Goal: Task Accomplishment & Management: Manage account settings

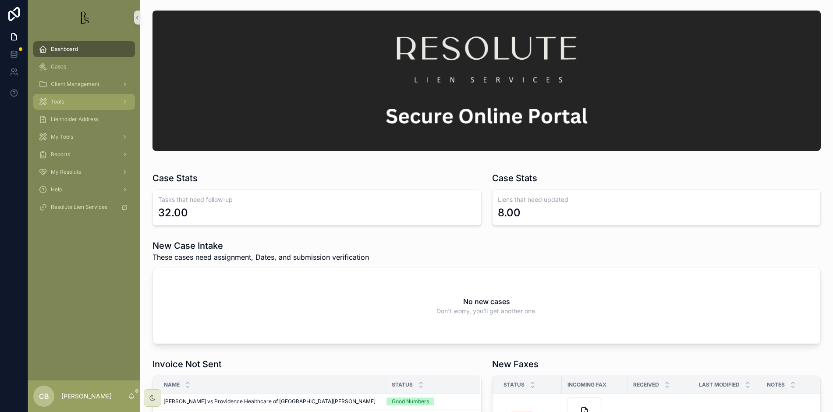
click at [59, 102] on span "Tools" at bounding box center [57, 101] width 13 height 7
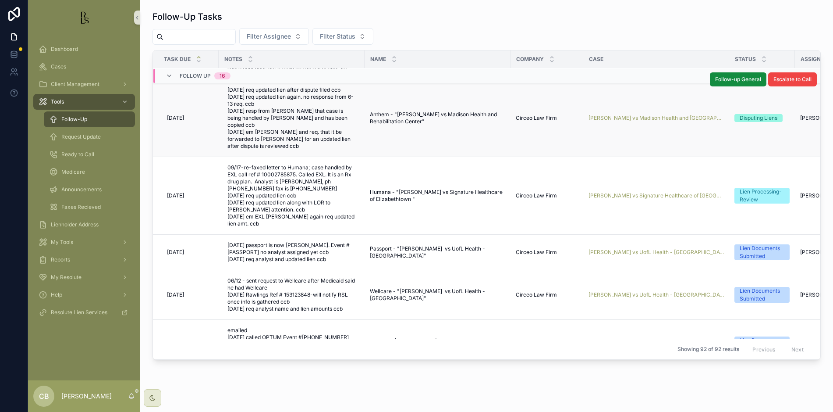
scroll to position [184, 0]
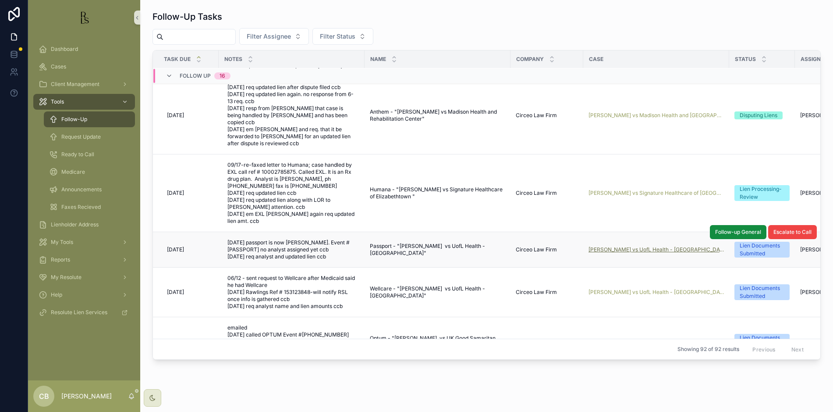
click at [624, 253] on span "[PERSON_NAME] vs UofL Health - [GEOGRAPHIC_DATA]" at bounding box center [656, 249] width 135 height 7
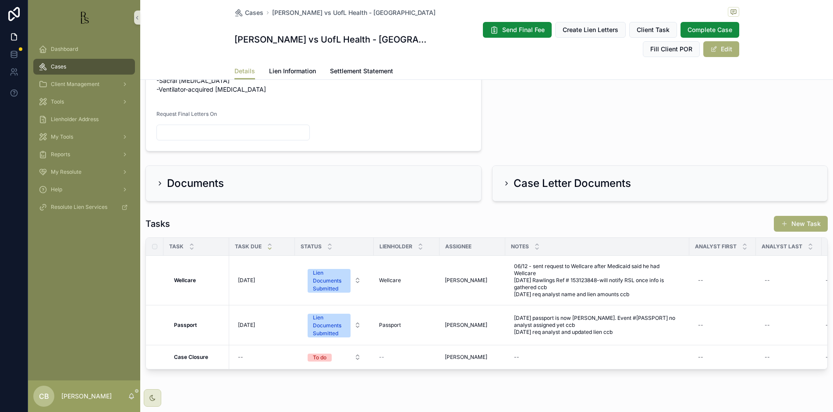
scroll to position [478, 0]
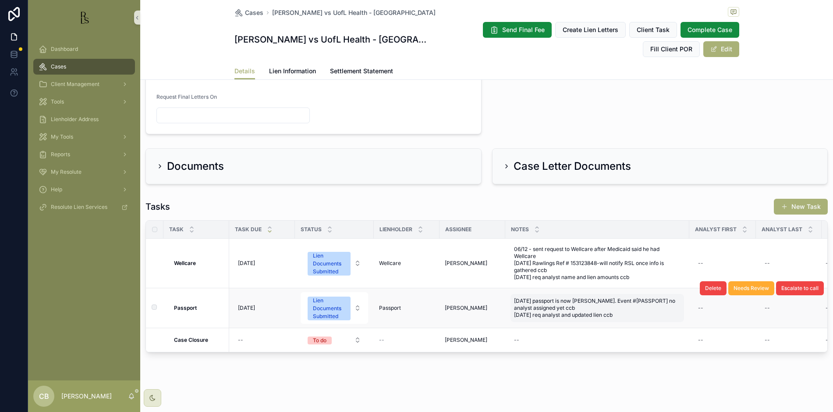
click at [621, 306] on span "[DATE] passport is now [PERSON_NAME]. Event #[PASSPORT] no analyst assigned yet…" at bounding box center [597, 307] width 167 height 21
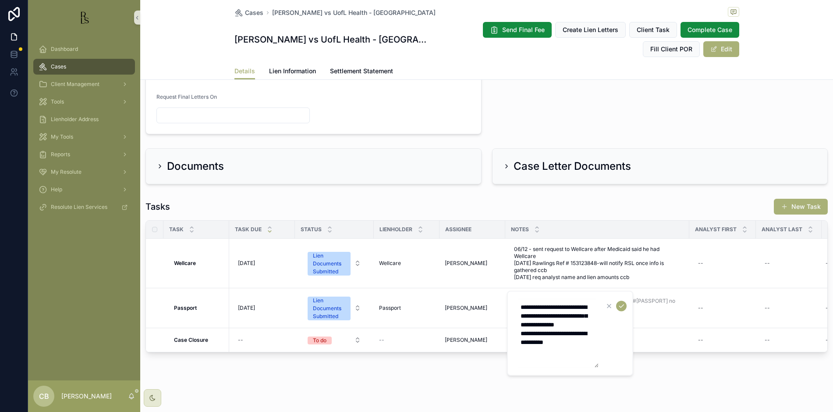
click at [577, 352] on textarea "**********" at bounding box center [557, 333] width 83 height 68
type textarea "**********"
click at [623, 306] on icon "scrollable content" at bounding box center [621, 305] width 7 height 7
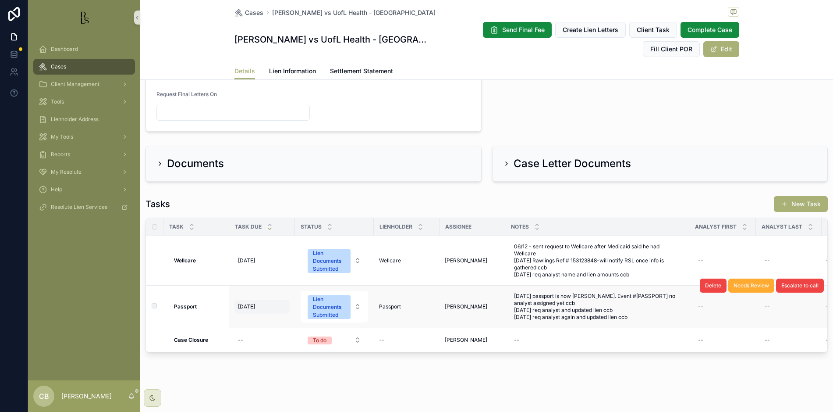
click at [251, 303] on span "[DATE]" at bounding box center [246, 306] width 17 height 7
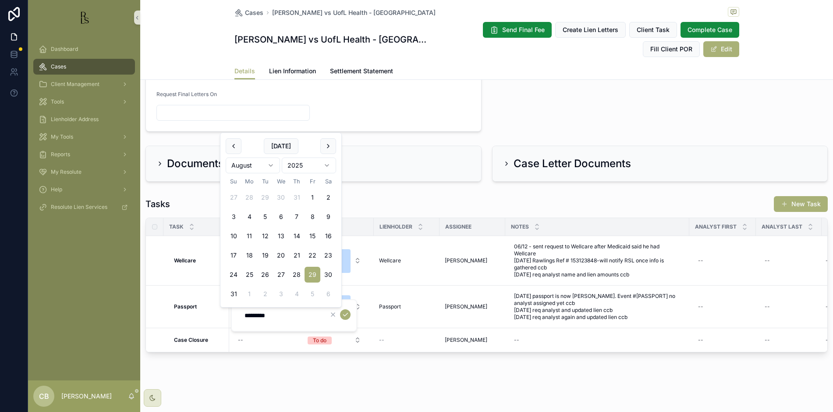
click at [270, 164] on html "Dashboard Cases Client Management Tools Lienholder Address My Tools Reports My …" at bounding box center [416, 206] width 833 height 412
click at [270, 165] on html "Dashboard Cases Client Management Tools Lienholder Address My Tools Reports My …" at bounding box center [416, 206] width 833 height 412
click at [265, 255] on button "16" at bounding box center [265, 255] width 16 height 16
type input "*********"
click at [345, 310] on button "scrollable content" at bounding box center [345, 314] width 11 height 11
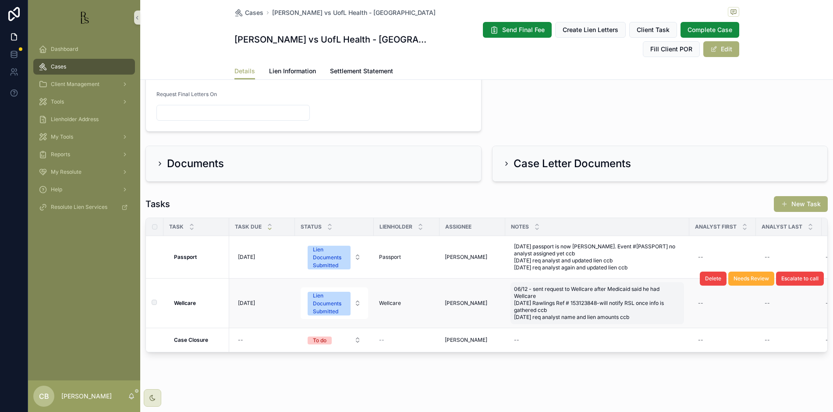
click at [640, 313] on span "06/12 - sent request to Wellcare after Medicaid said he had Wellcare [DATE] Raw…" at bounding box center [597, 302] width 167 height 35
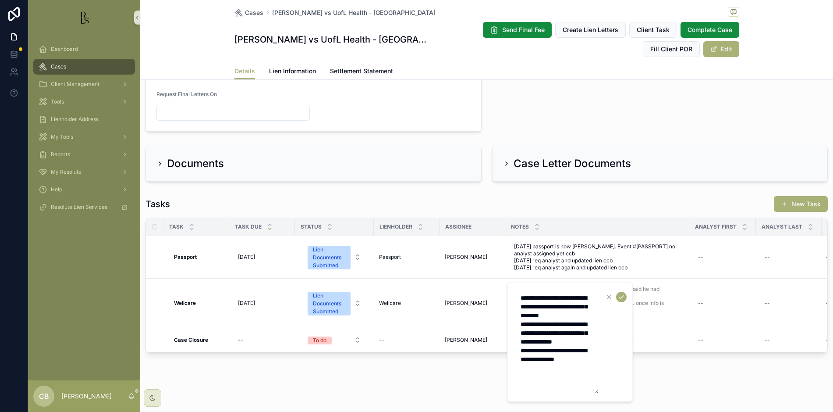
drag, startPoint x: 541, startPoint y: 381, endPoint x: 534, endPoint y: 374, distance: 8.7
click at [541, 381] on textarea "**********" at bounding box center [557, 341] width 83 height 103
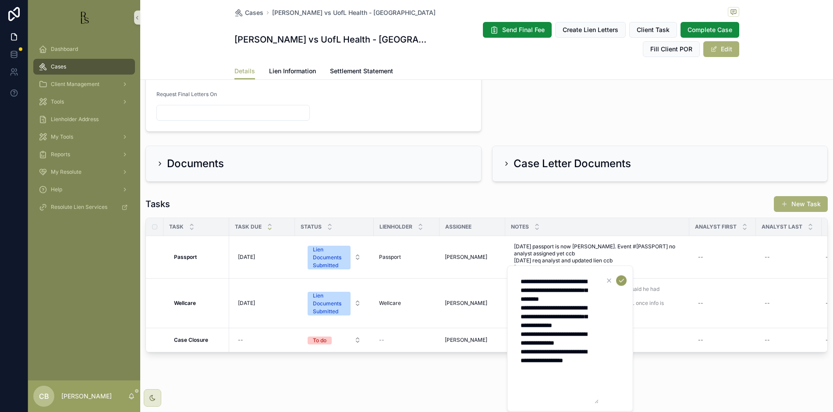
type textarea "**********"
click at [622, 281] on icon "scrollable content" at bounding box center [621, 280] width 7 height 7
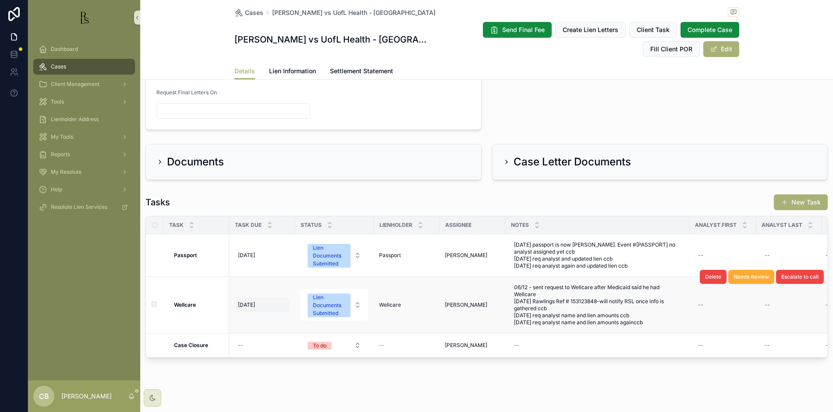
click at [252, 303] on span "[DATE]" at bounding box center [246, 304] width 17 height 7
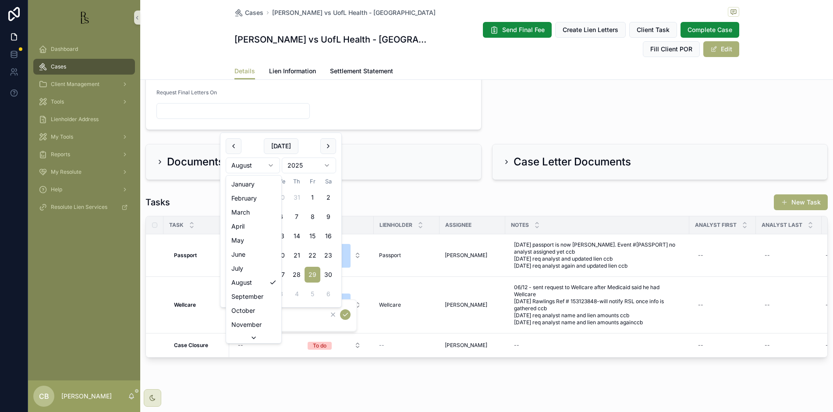
click at [270, 165] on html "Dashboard Cases Client Management Tools Lienholder Address My Tools Reports My …" at bounding box center [416, 206] width 833 height 412
click at [271, 165] on html "Dashboard Cases Client Management Tools Lienholder Address My Tools Reports My …" at bounding box center [416, 206] width 833 height 412
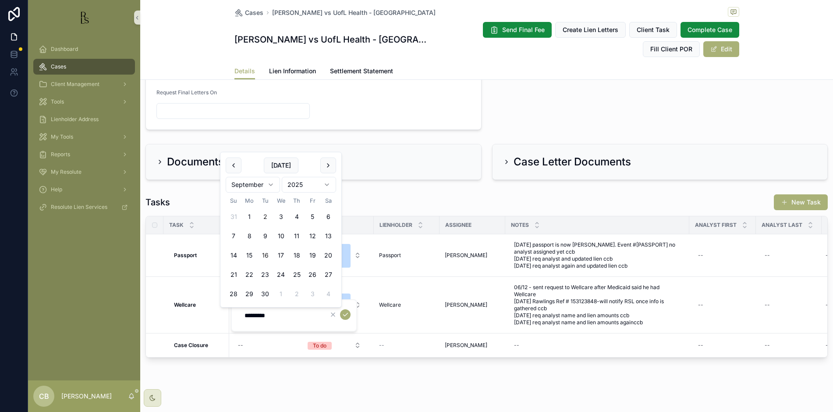
click at [264, 254] on button "16" at bounding box center [265, 255] width 16 height 16
type input "*********"
click at [345, 315] on icon "scrollable content" at bounding box center [345, 314] width 7 height 7
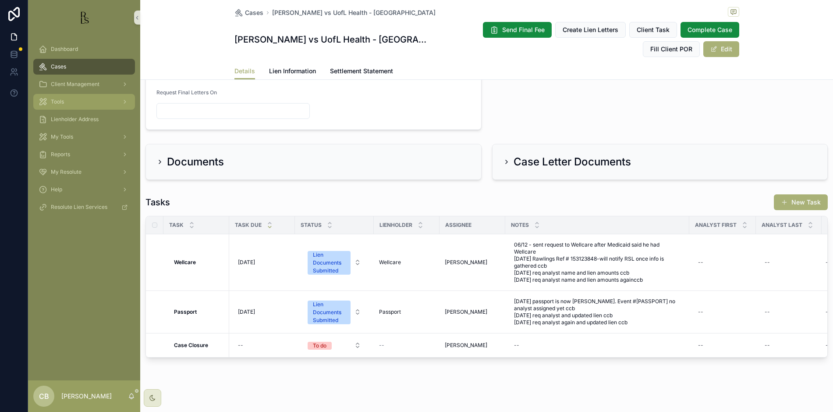
click at [61, 103] on span "Tools" at bounding box center [57, 101] width 13 height 7
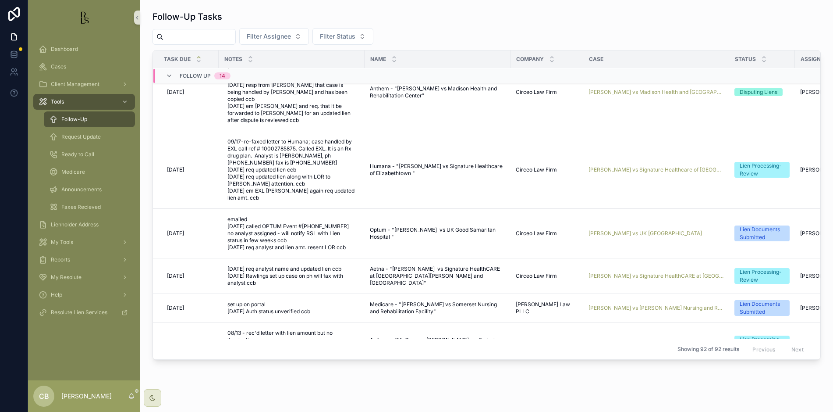
scroll to position [209, 0]
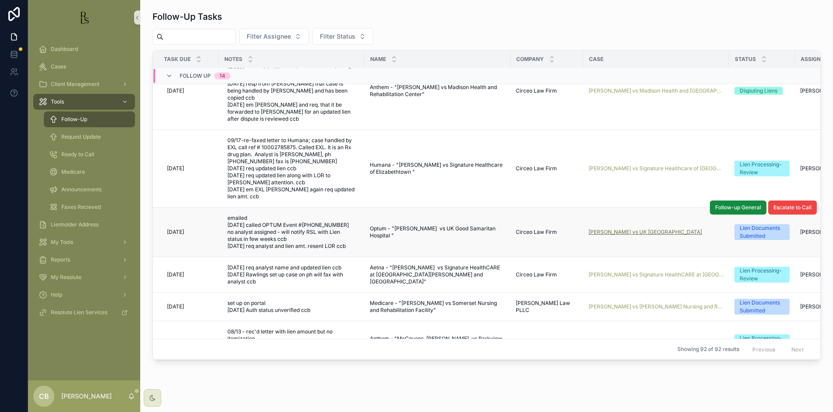
click at [631, 235] on span "[PERSON_NAME] vs UK [GEOGRAPHIC_DATA]" at bounding box center [646, 231] width 114 height 7
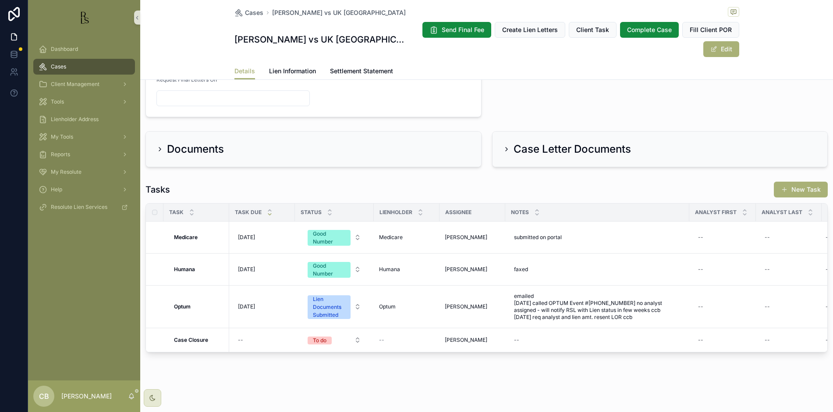
scroll to position [467, 0]
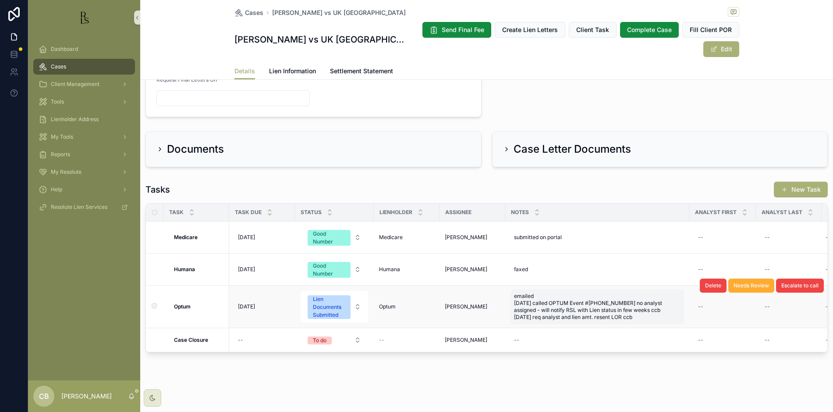
drag, startPoint x: 640, startPoint y: 308, endPoint x: 644, endPoint y: 309, distance: 4.8
click at [641, 308] on span "emailed [DATE] called OPTUM Event #[PHONE_NUMBER] no analyst assigned - will no…" at bounding box center [597, 306] width 167 height 28
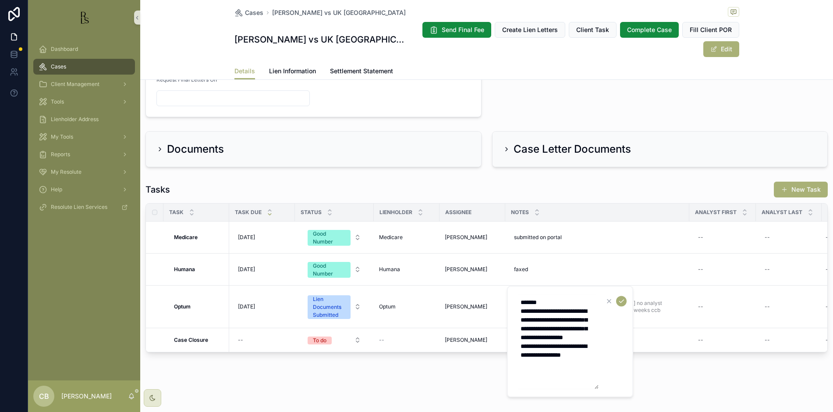
click at [596, 363] on textarea "**********" at bounding box center [557, 341] width 83 height 95
type textarea "**********"
click at [625, 289] on icon "scrollable content" at bounding box center [621, 289] width 7 height 7
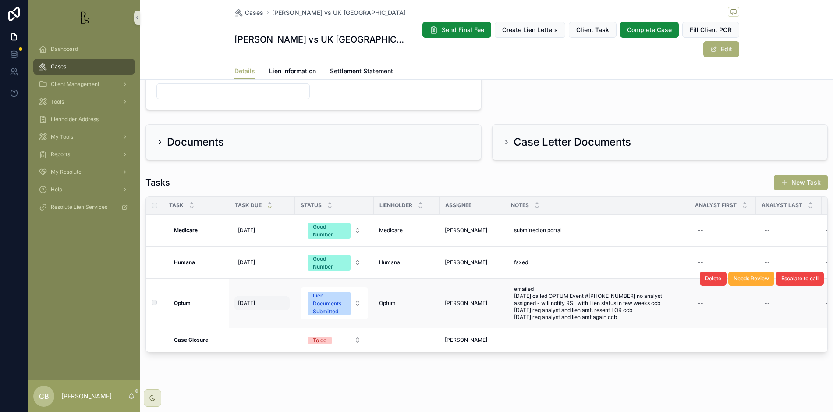
click at [248, 302] on span "[DATE]" at bounding box center [246, 302] width 17 height 7
click at [251, 303] on span "[DATE]" at bounding box center [246, 302] width 17 height 7
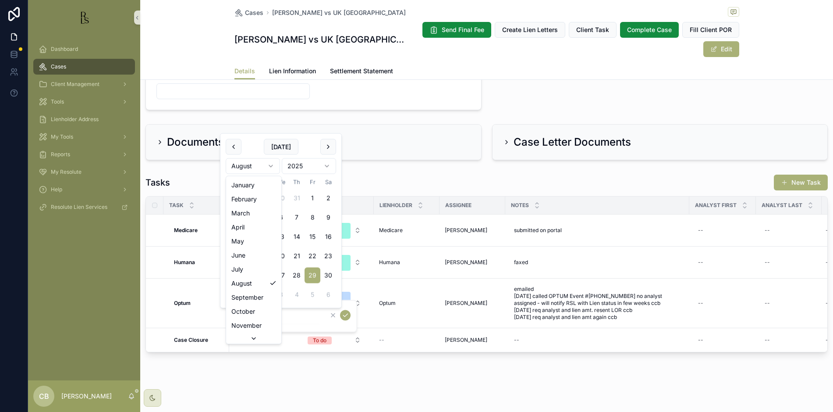
click at [273, 166] on html "Dashboard Cases Client Management Tools Lienholder Address My Tools Reports My …" at bounding box center [416, 206] width 833 height 412
click at [270, 167] on html "Dashboard Cases Client Management Tools Lienholder Address My Tools Reports My …" at bounding box center [416, 206] width 833 height 412
click at [267, 255] on button "16" at bounding box center [265, 256] width 16 height 16
type input "*********"
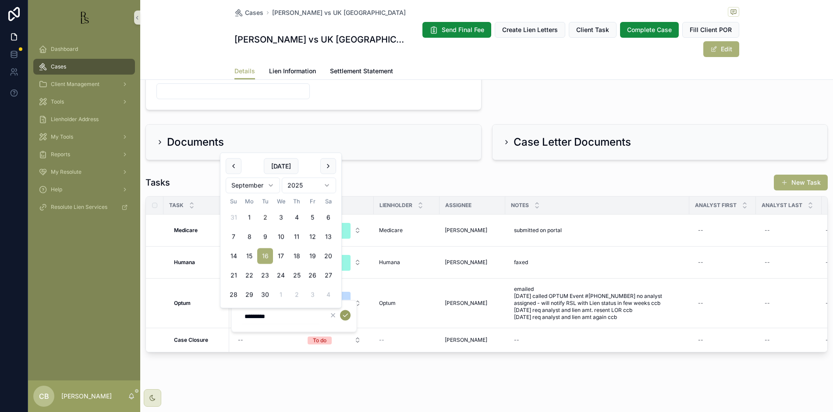
click at [346, 314] on icon "scrollable content" at bounding box center [345, 315] width 7 height 7
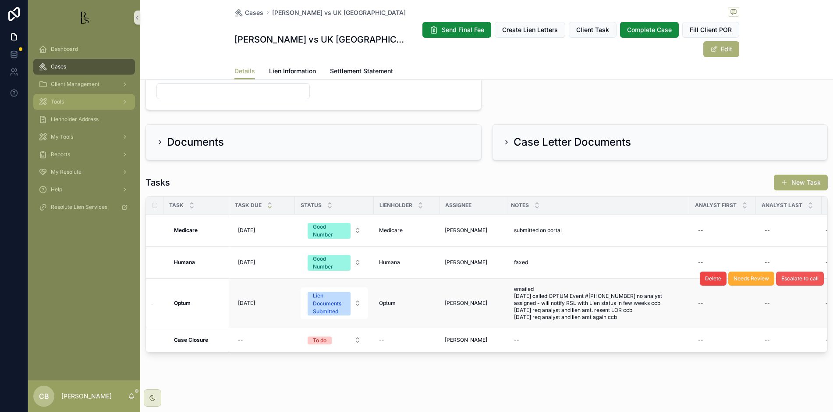
click at [63, 100] on span "Tools" at bounding box center [57, 101] width 13 height 7
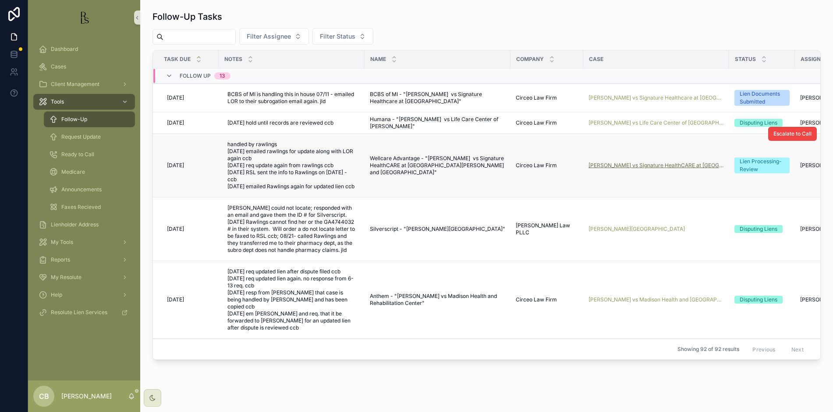
click at [644, 166] on span "[PERSON_NAME] vs Signature HealthCARE at [GEOGRAPHIC_DATA][PERSON_NAME] and [GE…" at bounding box center [656, 165] width 135 height 7
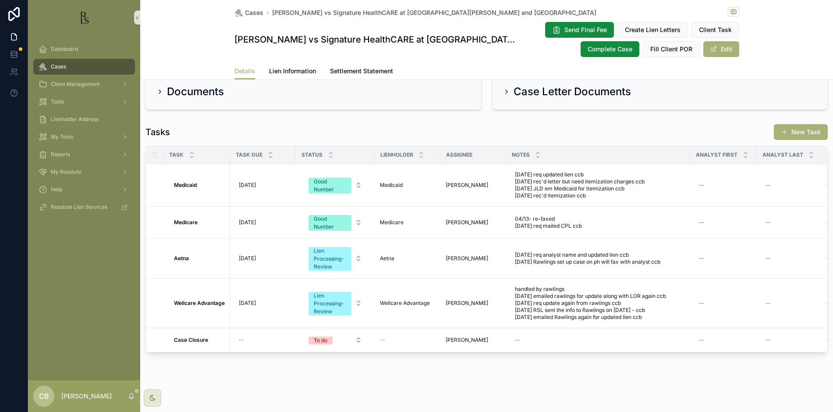
scroll to position [553, 0]
click at [288, 68] on span "Lien Information" at bounding box center [292, 71] width 47 height 9
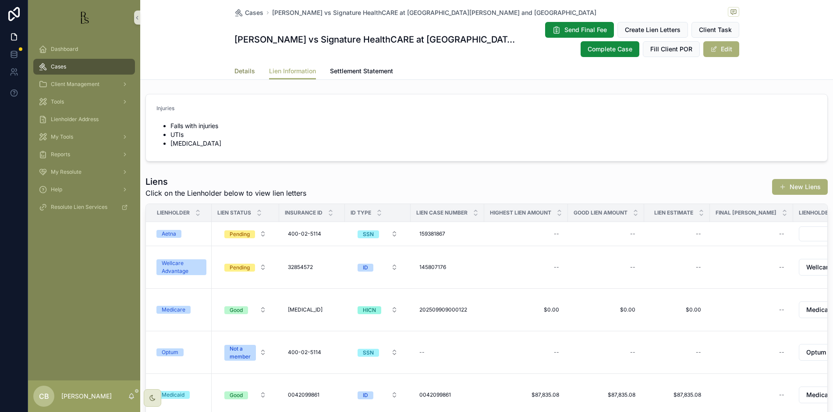
click at [240, 68] on span "Details" at bounding box center [245, 71] width 21 height 9
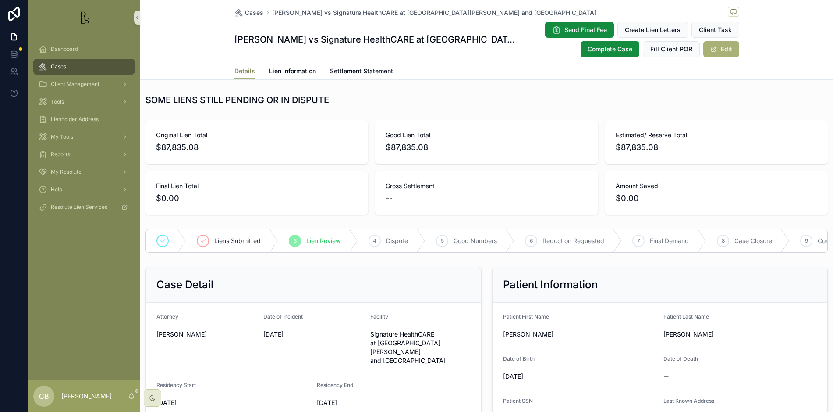
click at [243, 71] on span "Details" at bounding box center [245, 71] width 21 height 9
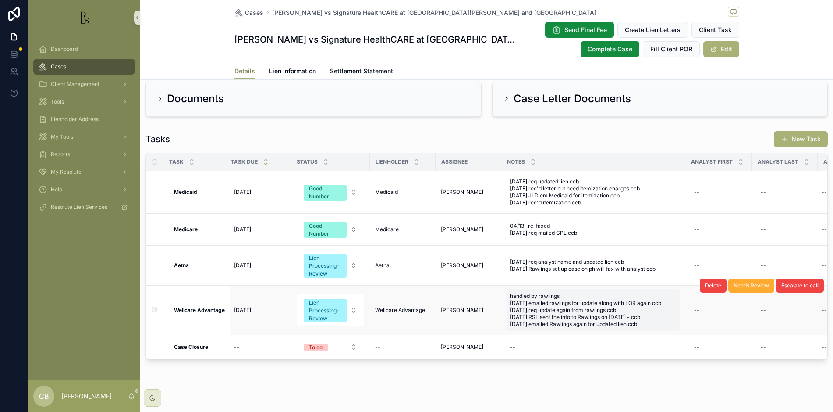
scroll to position [537, 0]
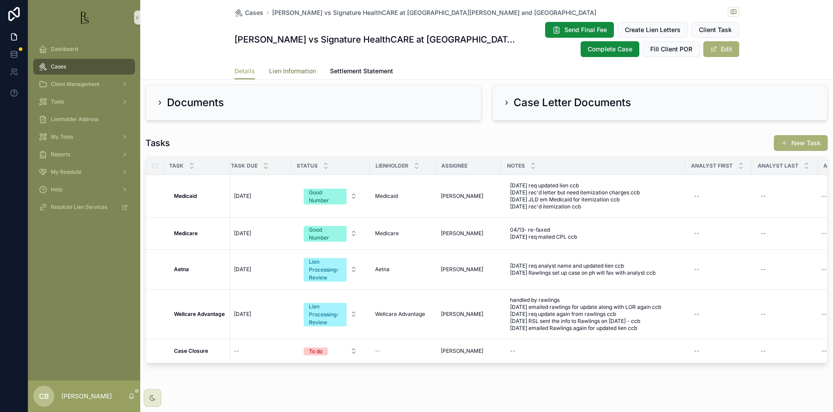
click at [284, 70] on span "Lien Information" at bounding box center [292, 71] width 47 height 9
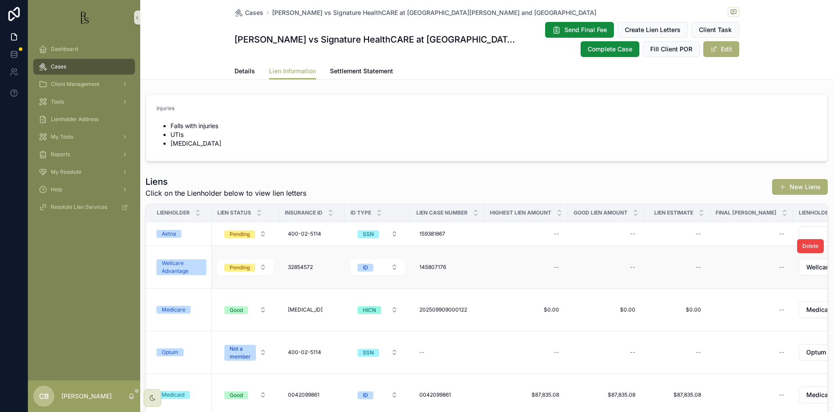
click at [174, 267] on div "Wellcare Advantage" at bounding box center [181, 267] width 39 height 16
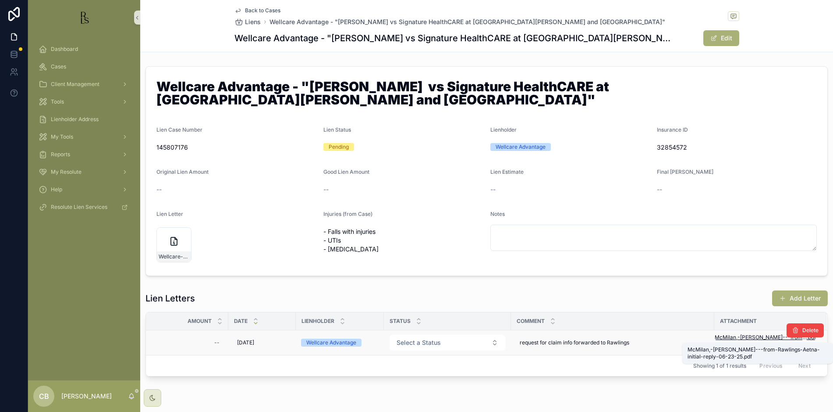
click at [767, 336] on span "McMilan,-[PERSON_NAME]---from-Rawlings-Aetna-initial-reply-06-23-25" at bounding box center [761, 337] width 92 height 7
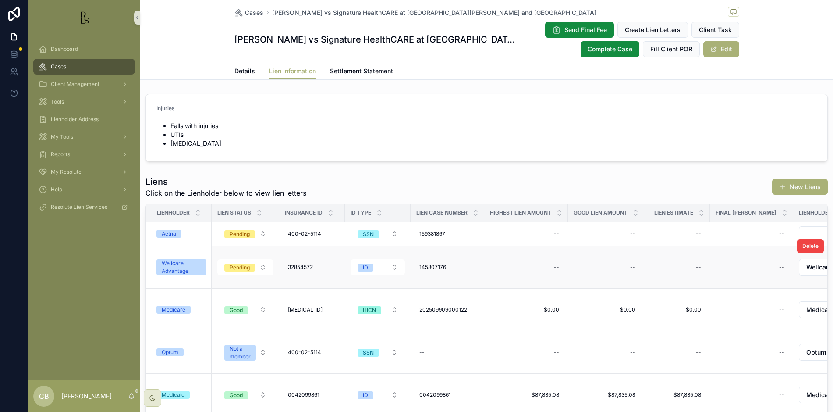
click at [177, 268] on div "Wellcare Advantage" at bounding box center [181, 267] width 39 height 16
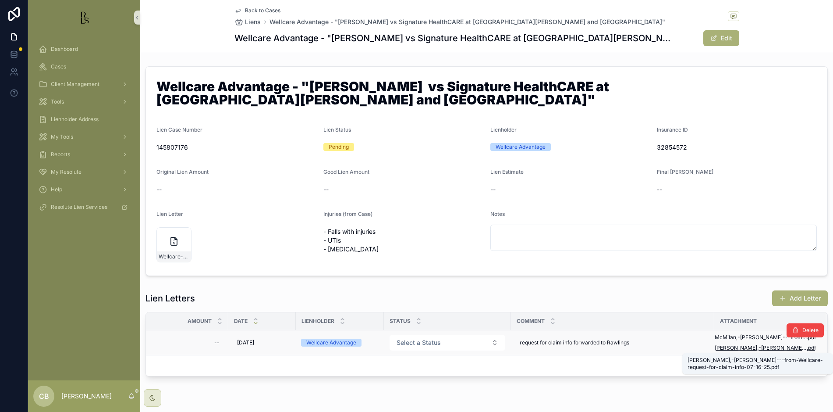
click at [747, 346] on span "[PERSON_NAME],-[PERSON_NAME]---from-Wellcare-request-for-claim-info-07-16-25" at bounding box center [761, 347] width 92 height 7
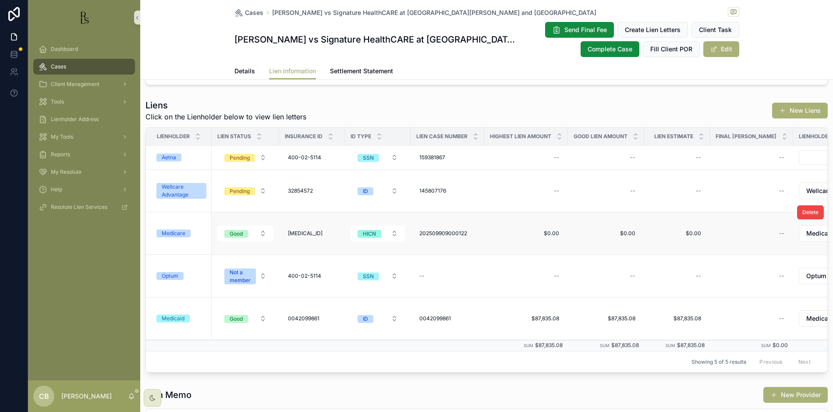
scroll to position [77, 0]
click at [238, 71] on span "Details" at bounding box center [245, 71] width 21 height 9
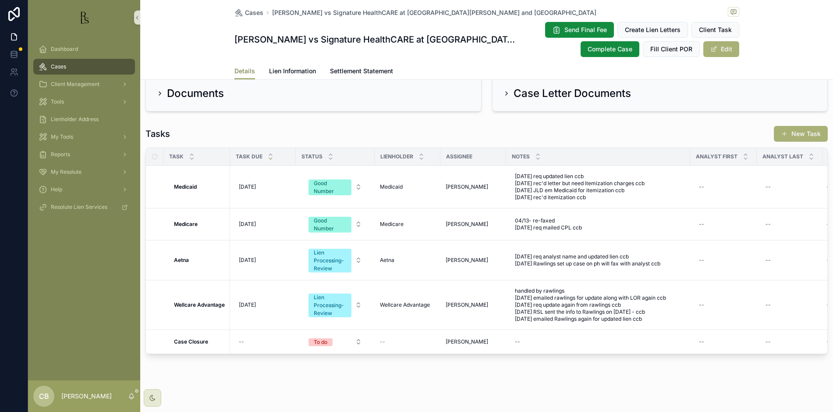
scroll to position [553, 0]
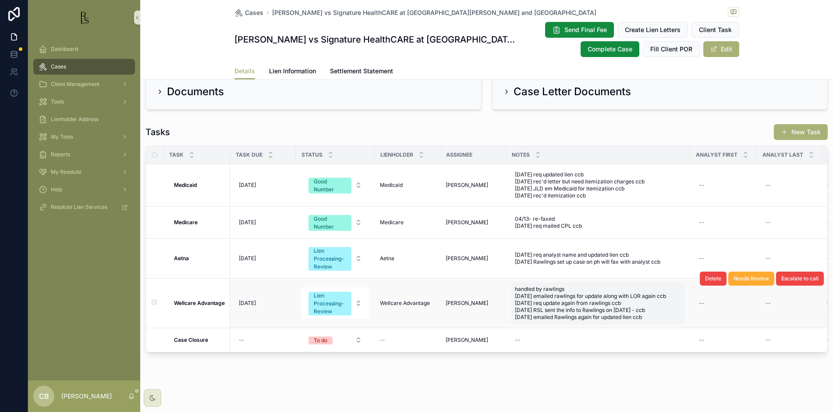
click at [652, 310] on span "handled by rawlings [DATE] emailed rawlings for update along with LOR again ccb…" at bounding box center [598, 302] width 167 height 35
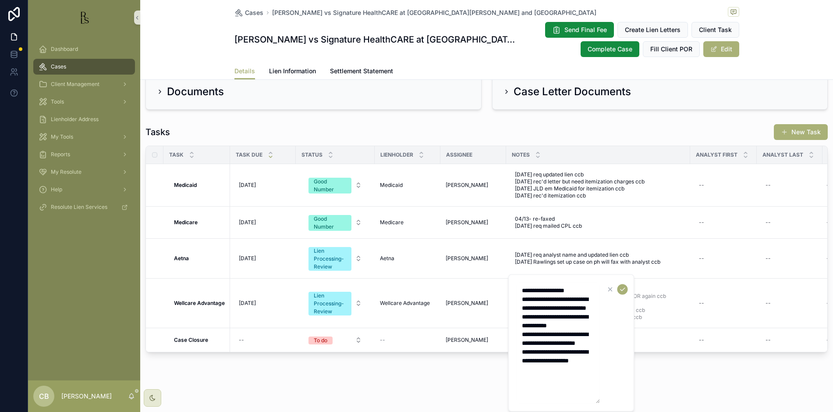
click at [580, 387] on textarea "**********" at bounding box center [558, 342] width 83 height 121
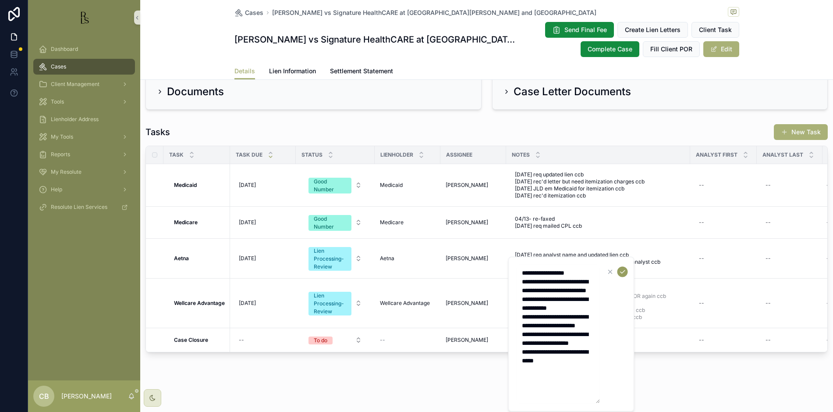
type textarea "**********"
click at [624, 273] on icon "scrollable content" at bounding box center [622, 271] width 7 height 7
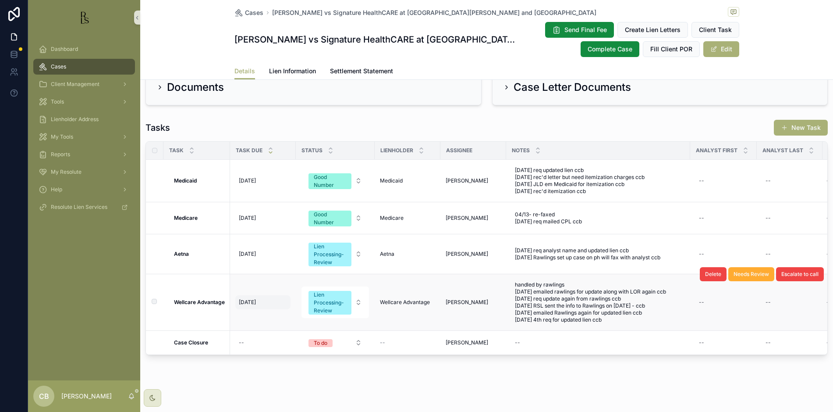
click at [248, 299] on span "[DATE]" at bounding box center [247, 302] width 17 height 7
click at [251, 299] on span "[DATE]" at bounding box center [247, 302] width 17 height 7
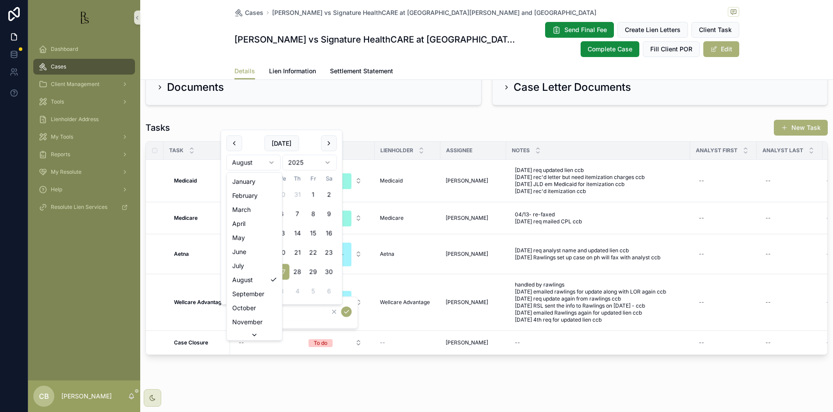
click at [271, 161] on html "Dashboard Cases Client Management Tools Lienholder Address My Tools Reports My …" at bounding box center [416, 206] width 833 height 412
click at [267, 253] on button "16" at bounding box center [267, 253] width 16 height 16
type input "*********"
click at [345, 311] on icon "scrollable content" at bounding box center [346, 311] width 7 height 7
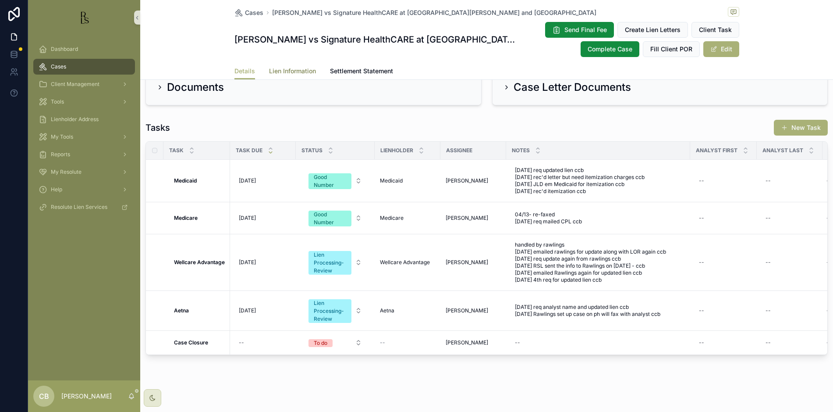
click at [291, 69] on span "Lien Information" at bounding box center [292, 71] width 47 height 9
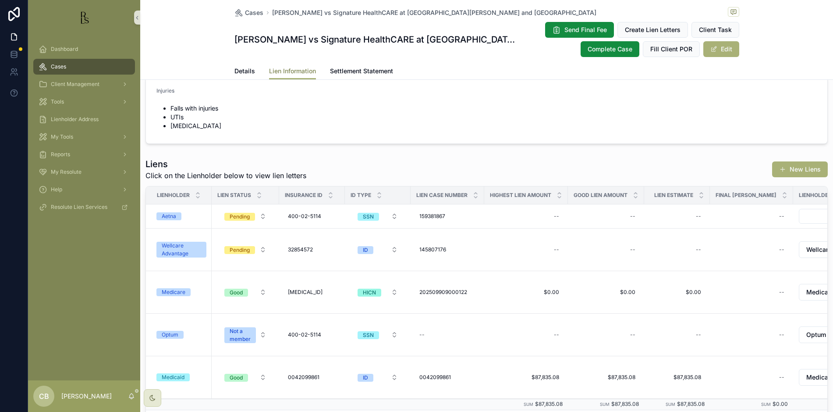
scroll to position [19, 0]
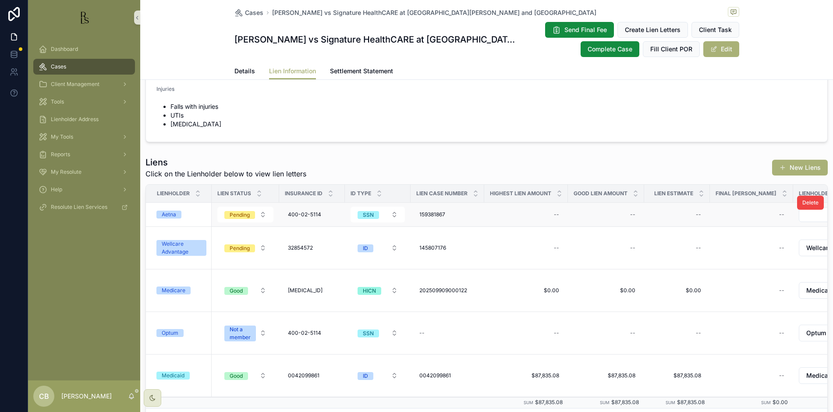
click at [169, 214] on div "Aetna" at bounding box center [169, 214] width 14 height 8
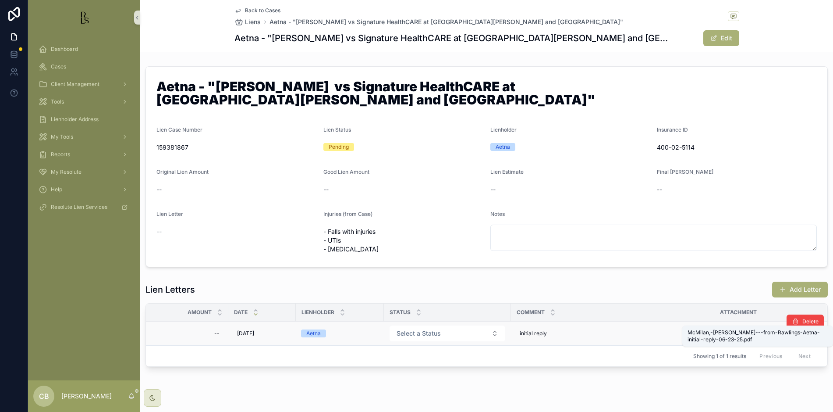
click at [759, 330] on span "McMilan,-[PERSON_NAME]---from-Rawlings-Aetna-initial-reply-06-23-25" at bounding box center [761, 333] width 92 height 7
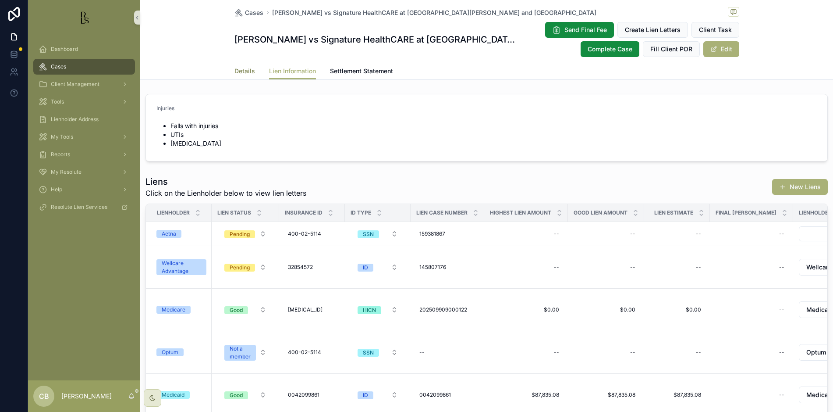
click at [244, 71] on span "Details" at bounding box center [245, 71] width 21 height 9
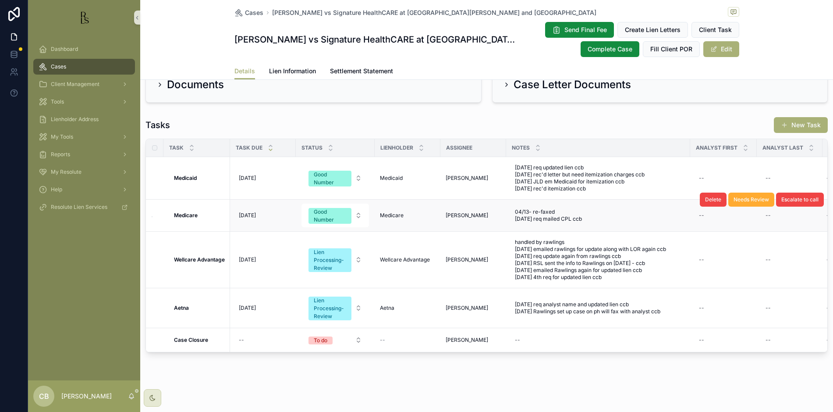
scroll to position [0, 0]
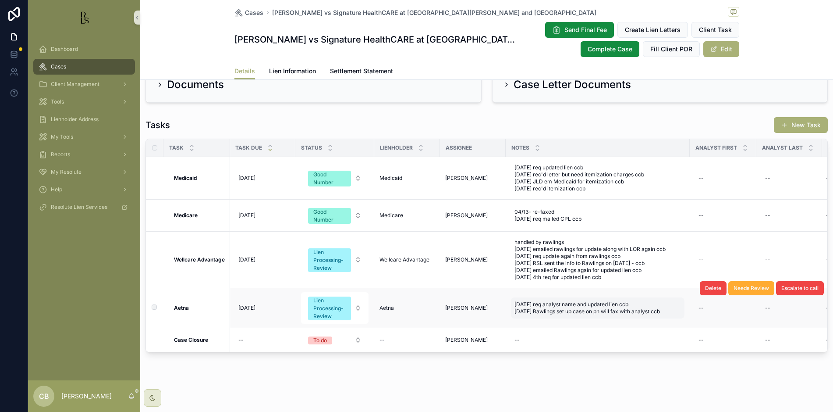
click at [669, 301] on span "[DATE] req analyst name and updated lien ccb [DATE] Rawlings set up case on ph …" at bounding box center [598, 308] width 167 height 14
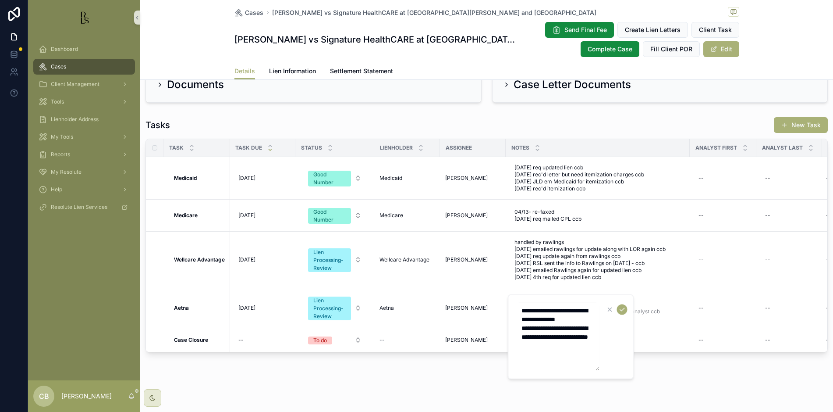
click at [565, 355] on textarea "**********" at bounding box center [557, 336] width 83 height 68
type textarea "**********"
click at [623, 305] on icon "scrollable content" at bounding box center [622, 306] width 7 height 7
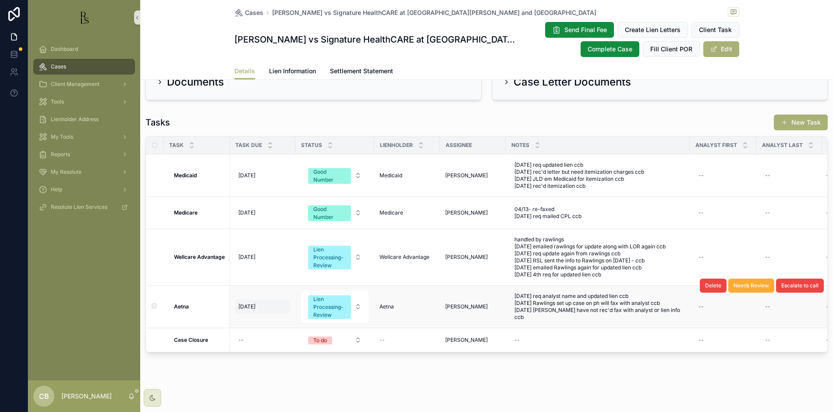
click at [249, 303] on span "[DATE]" at bounding box center [246, 306] width 17 height 7
click at [250, 303] on span "[DATE]" at bounding box center [246, 306] width 17 height 7
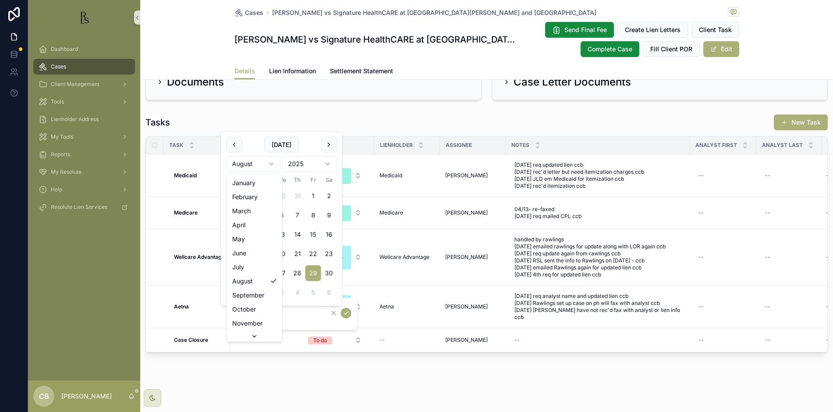
click at [274, 164] on html "Dashboard Cases Client Management Tools Lienholder Address My Tools Reports My …" at bounding box center [416, 206] width 833 height 412
click at [272, 163] on html "Dashboard Cases Client Management Tools Lienholder Address My Tools Reports My …" at bounding box center [416, 206] width 833 height 412
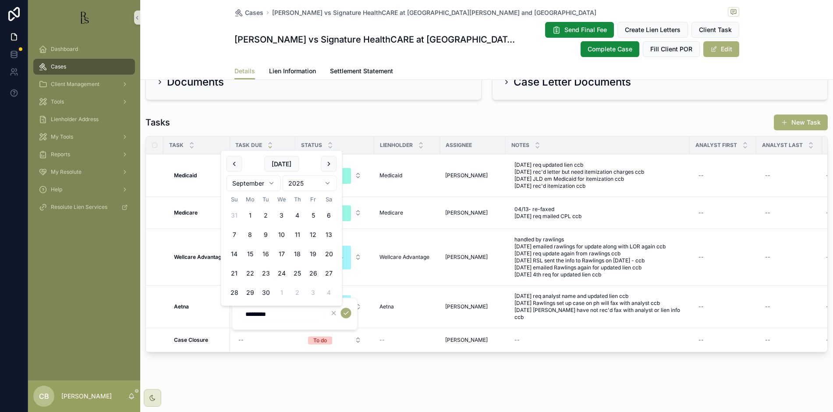
click at [265, 253] on button "16" at bounding box center [266, 254] width 16 height 16
type input "*********"
click at [345, 310] on icon "scrollable content" at bounding box center [346, 312] width 7 height 7
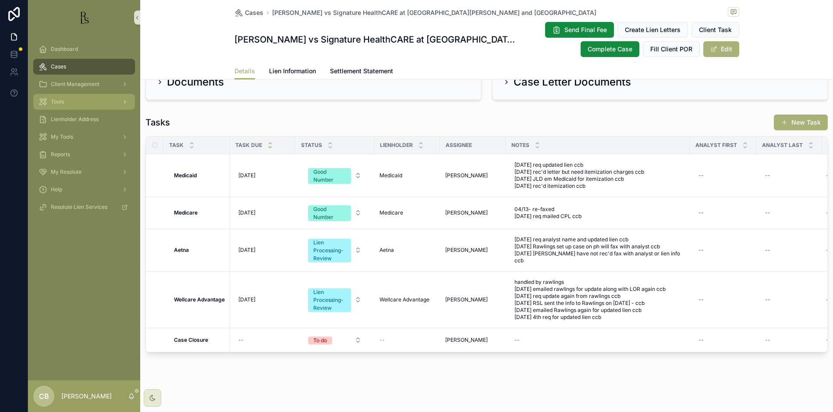
click at [58, 100] on span "Tools" at bounding box center [57, 101] width 13 height 7
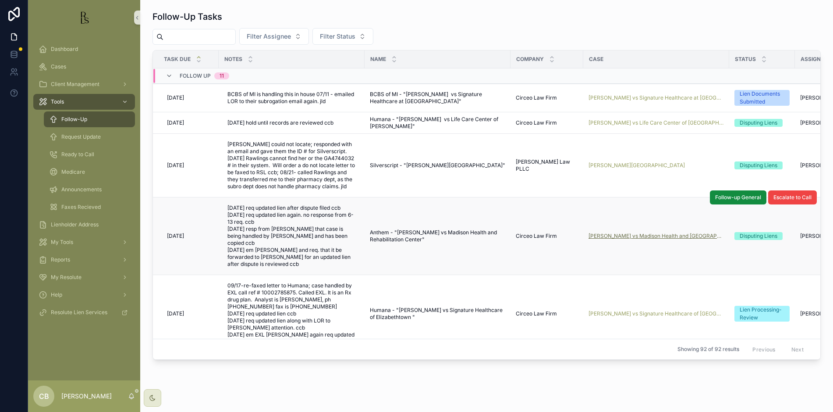
click at [650, 238] on span "[PERSON_NAME] vs Madison Health and [GEOGRAPHIC_DATA]" at bounding box center [656, 235] width 135 height 7
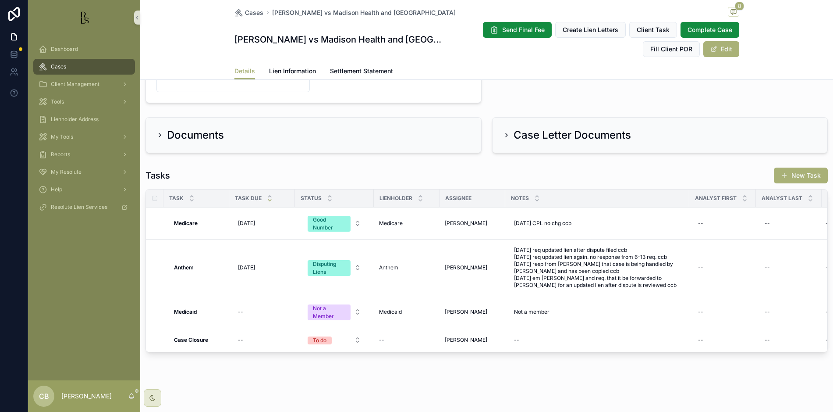
scroll to position [538, 0]
click at [283, 68] on span "Lien Information" at bounding box center [292, 71] width 47 height 9
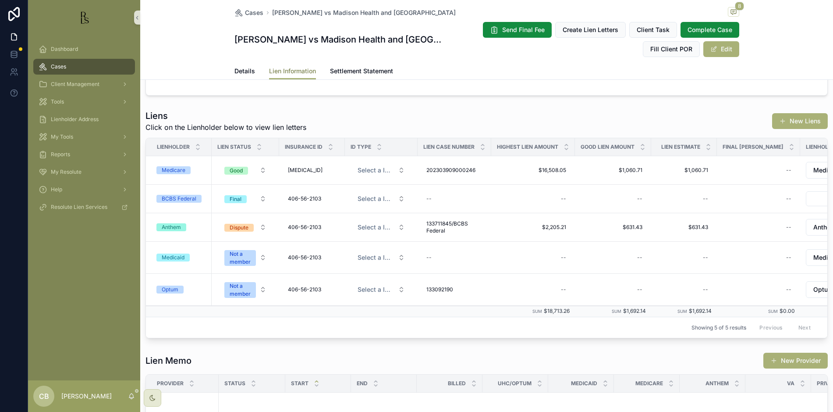
scroll to position [110, 0]
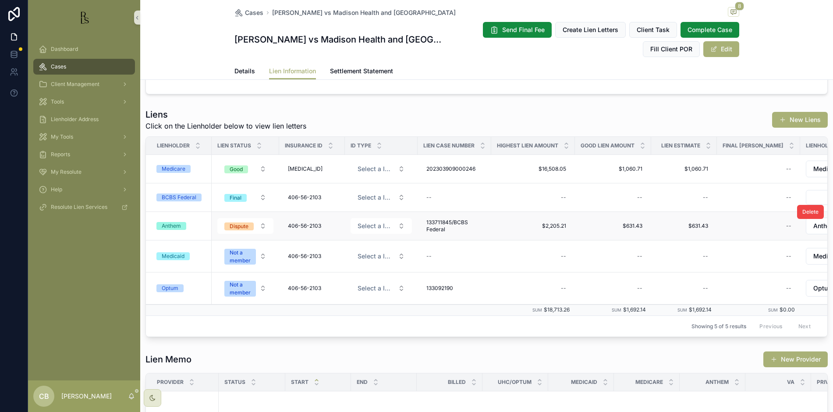
click at [173, 225] on div "Anthem" at bounding box center [171, 226] width 19 height 8
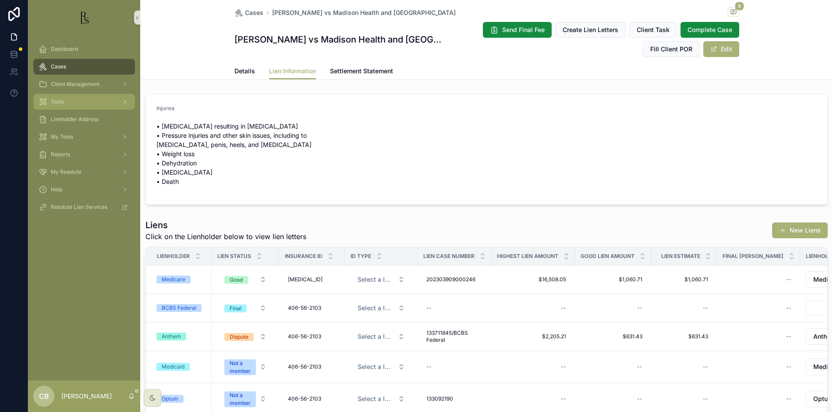
click at [64, 103] on span "Tools" at bounding box center [57, 101] width 13 height 7
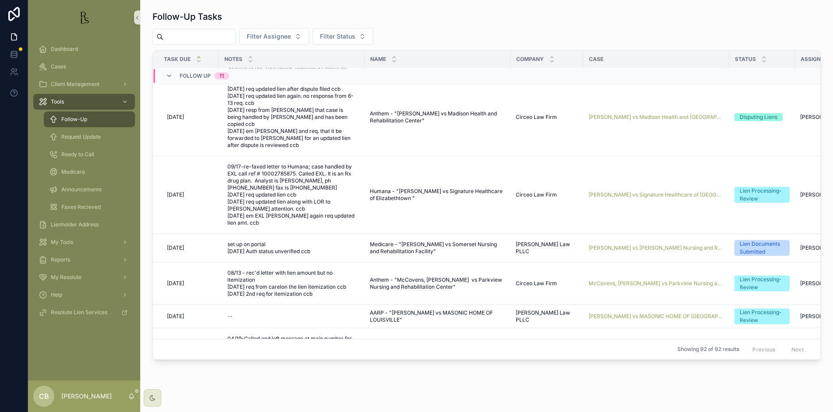
scroll to position [120, 0]
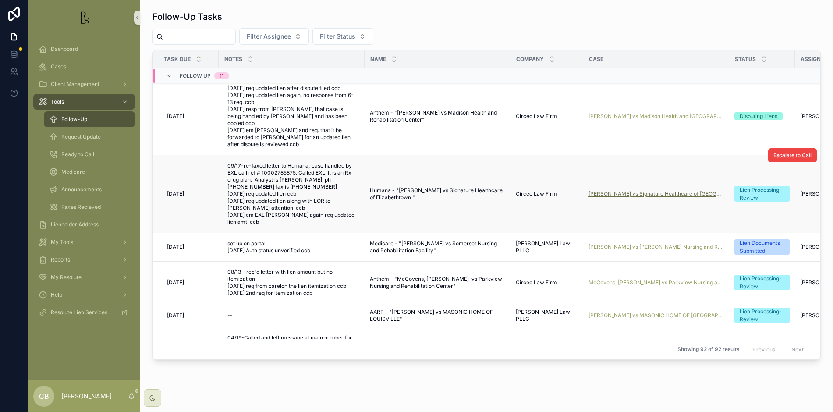
click at [640, 192] on span "[PERSON_NAME] vs Signature Healthcare of [GEOGRAPHIC_DATA]" at bounding box center [656, 193] width 135 height 7
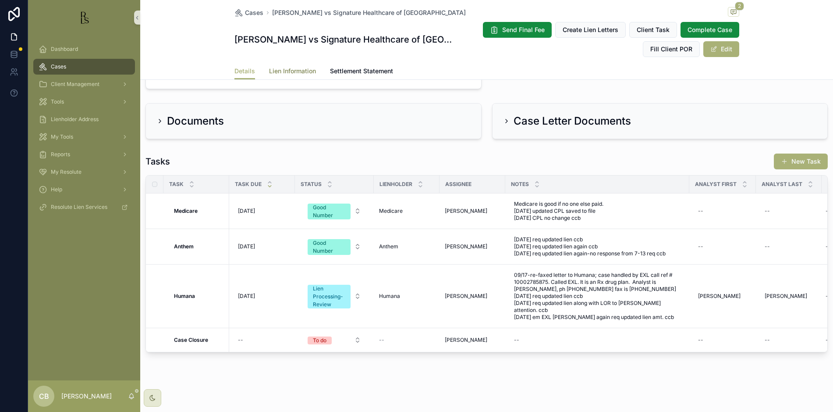
click at [299, 70] on span "Lien Information" at bounding box center [292, 71] width 47 height 9
click at [281, 69] on span "Lien Information" at bounding box center [292, 71] width 47 height 9
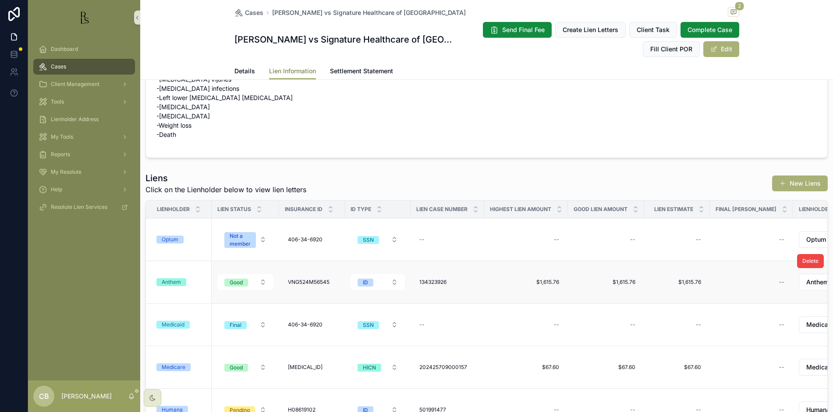
scroll to position [59, 0]
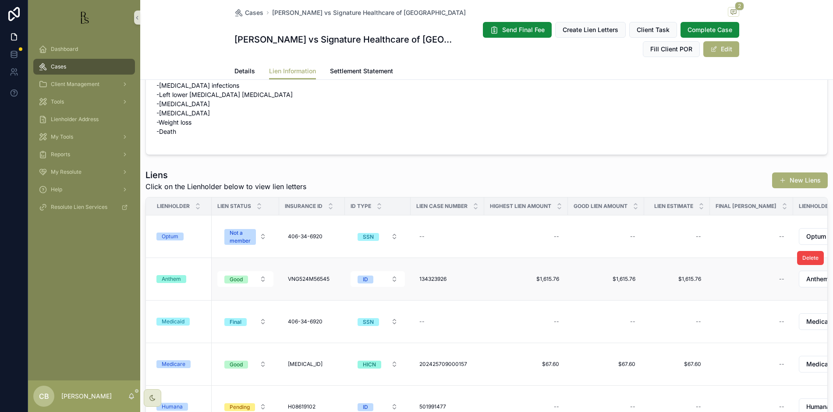
click at [174, 278] on div "Anthem" at bounding box center [171, 279] width 19 height 8
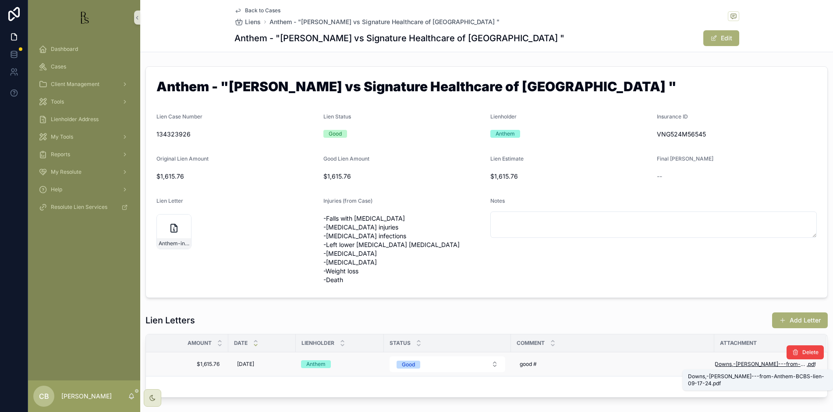
click at [747, 362] on span "Downs,-[PERSON_NAME]---from-Anthem-BCBS-lien-09-17-24" at bounding box center [761, 363] width 92 height 7
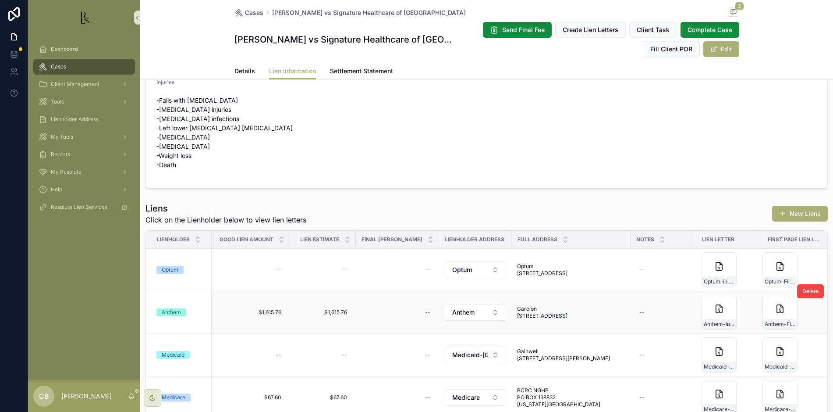
scroll to position [0, 356]
click at [767, 313] on div "Anthem-First-Page" at bounding box center [778, 312] width 35 height 35
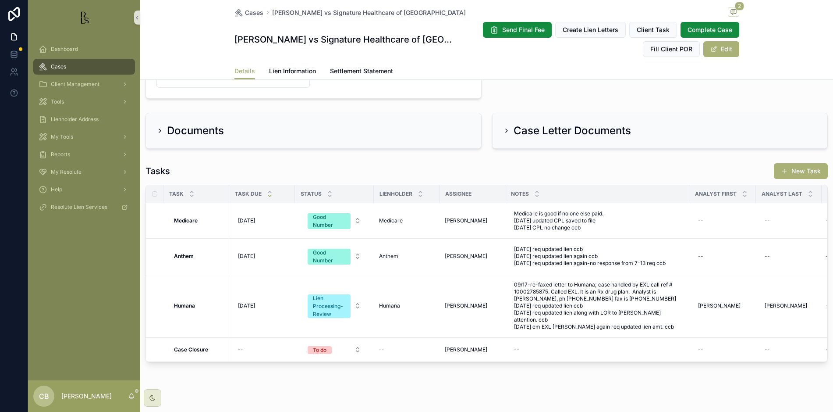
scroll to position [532, 0]
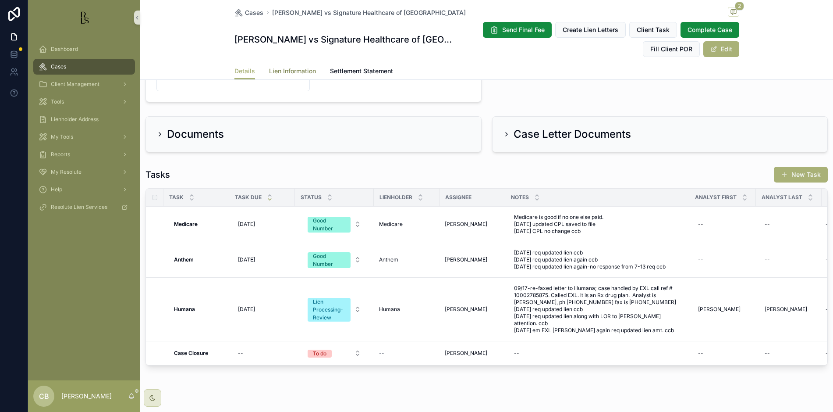
click at [286, 70] on span "Lien Information" at bounding box center [292, 71] width 47 height 9
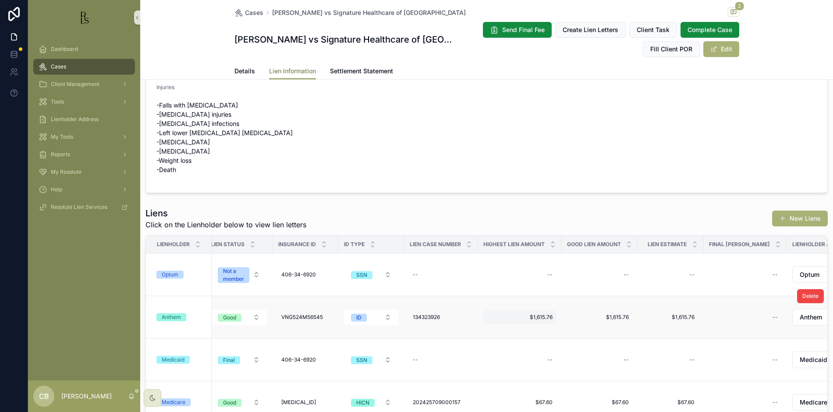
scroll to position [0, 9]
click at [174, 319] on div "Anthem" at bounding box center [171, 317] width 19 height 8
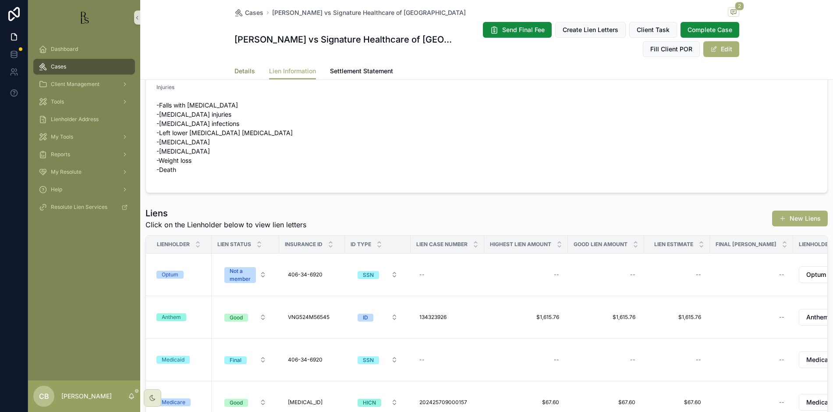
click at [236, 71] on span "Details" at bounding box center [245, 71] width 21 height 9
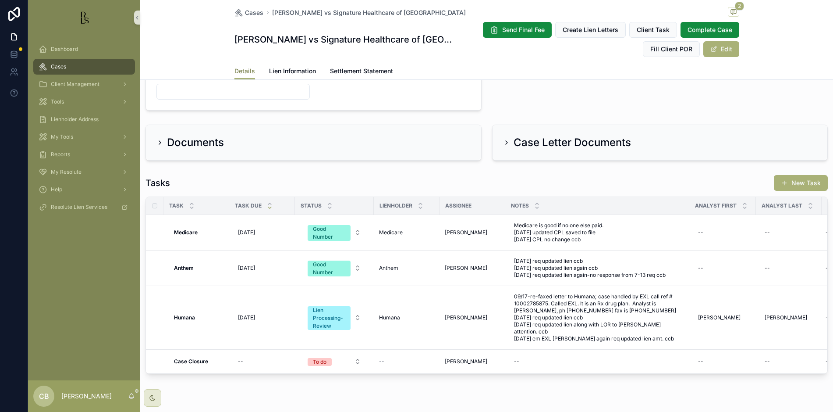
scroll to position [526, 0]
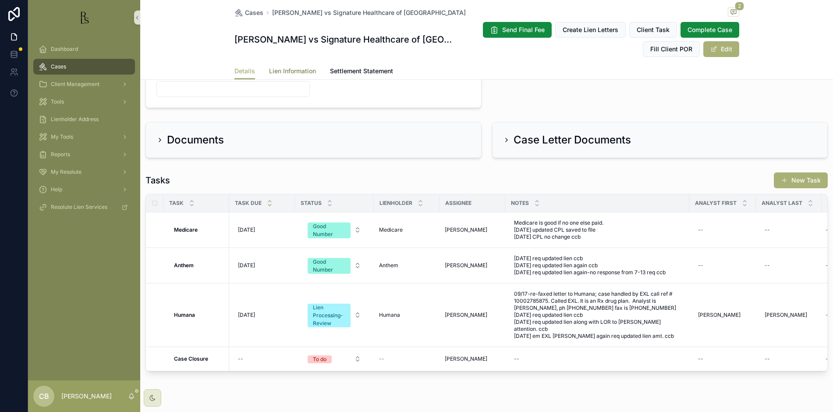
click at [286, 71] on span "Lien Information" at bounding box center [292, 71] width 47 height 9
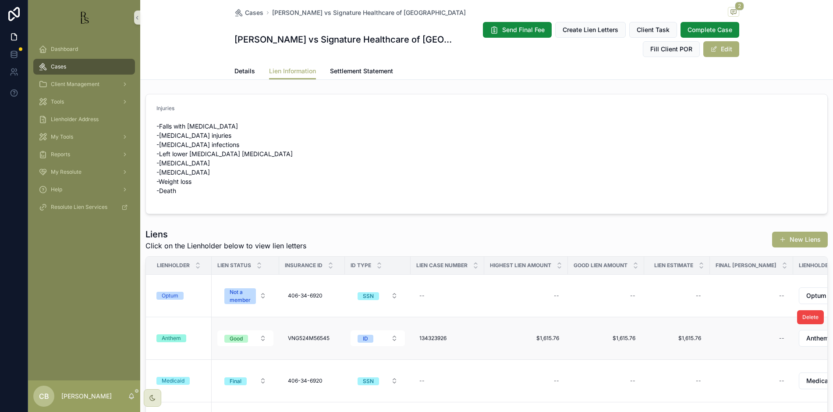
click at [176, 338] on div "Anthem" at bounding box center [171, 338] width 19 height 8
click at [242, 70] on span "Details" at bounding box center [245, 71] width 21 height 9
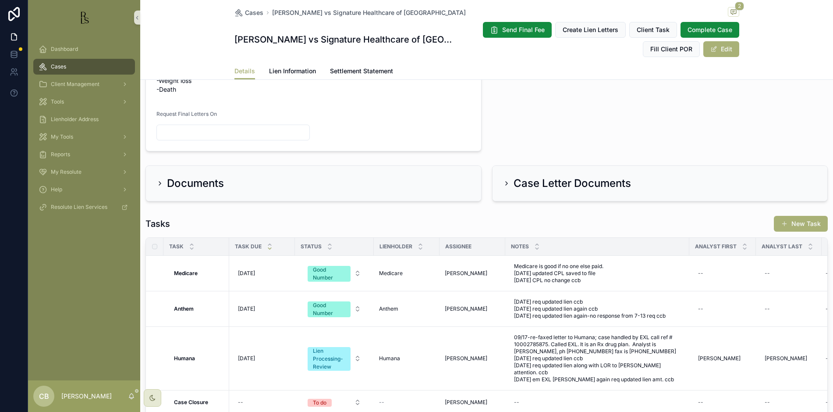
scroll to position [496, 0]
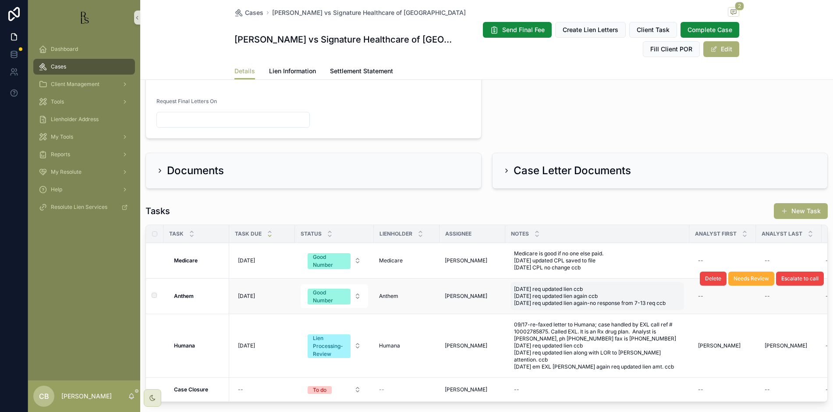
click at [676, 306] on span "[DATE] req updated lien ccb [DATE] req updated lien again ccb [DATE] req update…" at bounding box center [597, 295] width 167 height 21
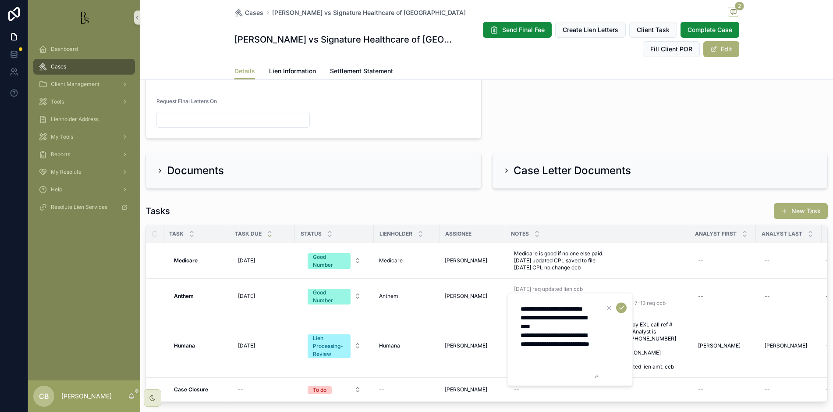
click at [565, 362] on textarea "**********" at bounding box center [557, 339] width 83 height 77
type textarea "**********"
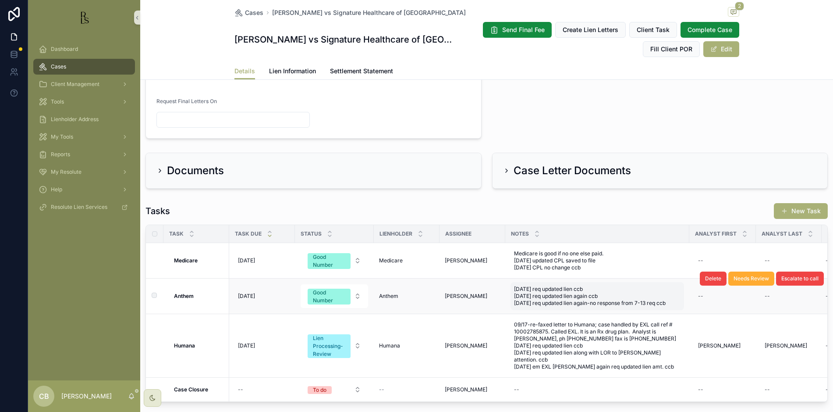
click at [670, 306] on span "[DATE] req updated lien ccb [DATE] req updated lien again ccb [DATE] req update…" at bounding box center [597, 295] width 167 height 21
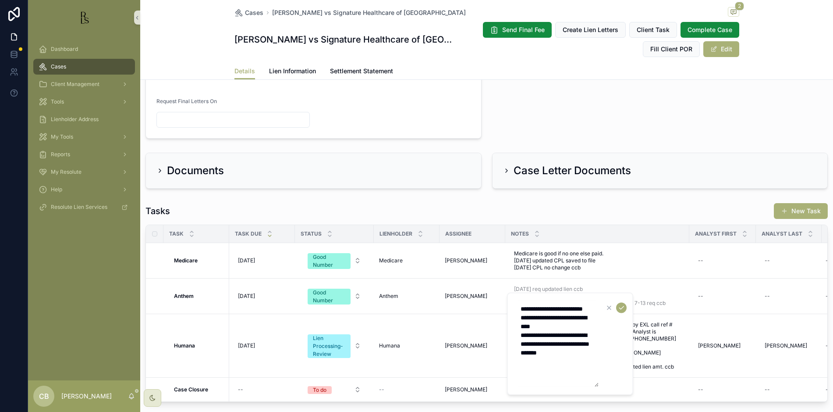
click at [553, 374] on textarea "**********" at bounding box center [557, 344] width 83 height 86
type textarea "**********"
click at [622, 308] on icon "scrollable content" at bounding box center [621, 306] width 7 height 7
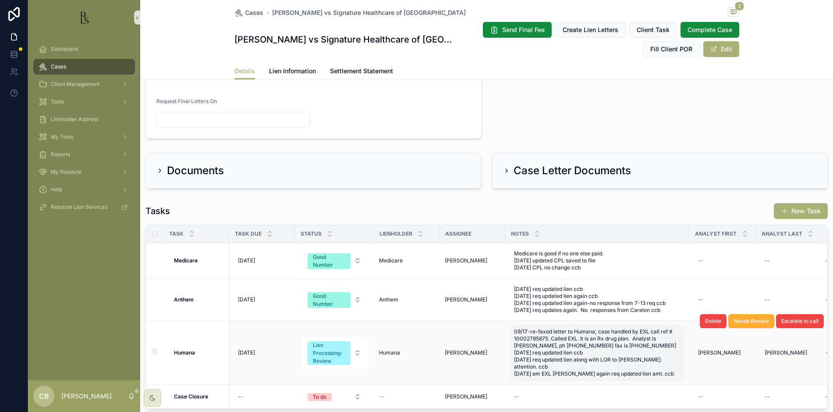
click at [666, 377] on span "09/17-re-faxed letter to Humana; case handled by EXL call ref # 10002785875. Ca…" at bounding box center [597, 352] width 167 height 49
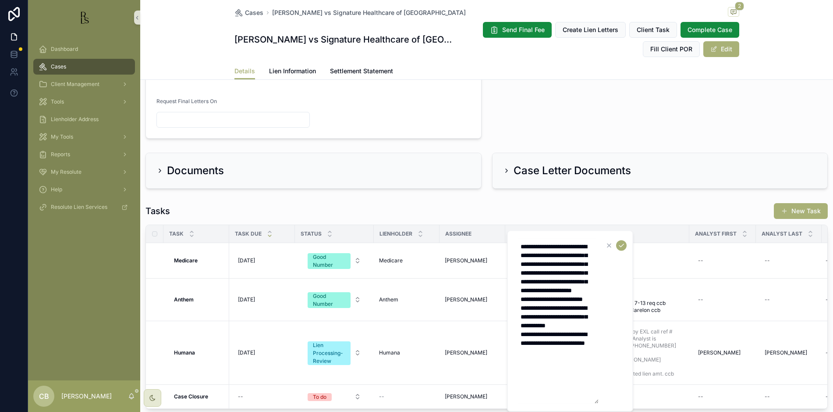
click at [570, 382] on textarea "**********" at bounding box center [557, 320] width 83 height 165
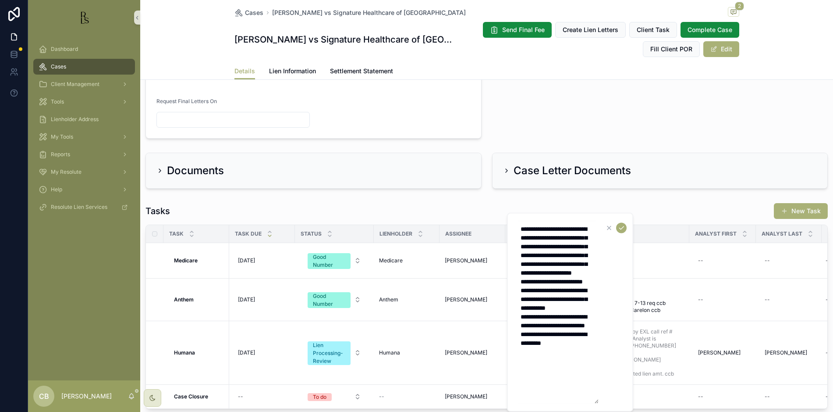
type textarea "**********"
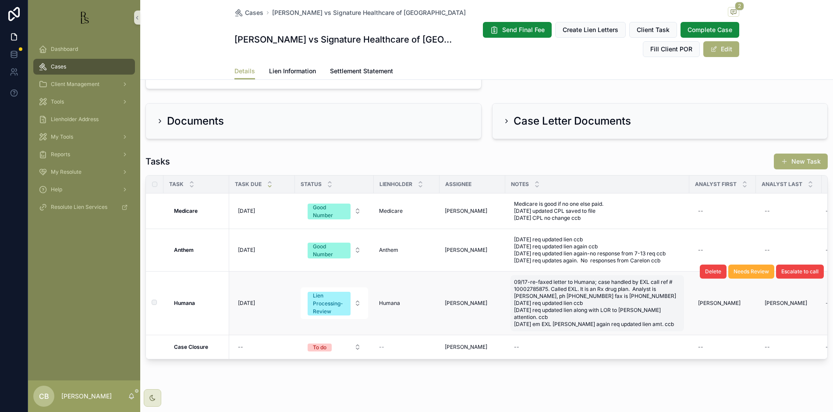
scroll to position [566, 0]
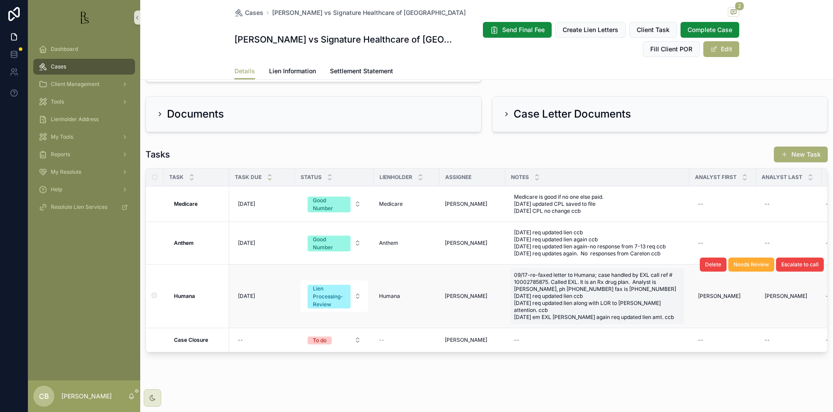
click at [668, 309] on span "09/17-re-faxed letter to Humana; case handled by EXL call ref # 10002785875. Ca…" at bounding box center [597, 295] width 167 height 49
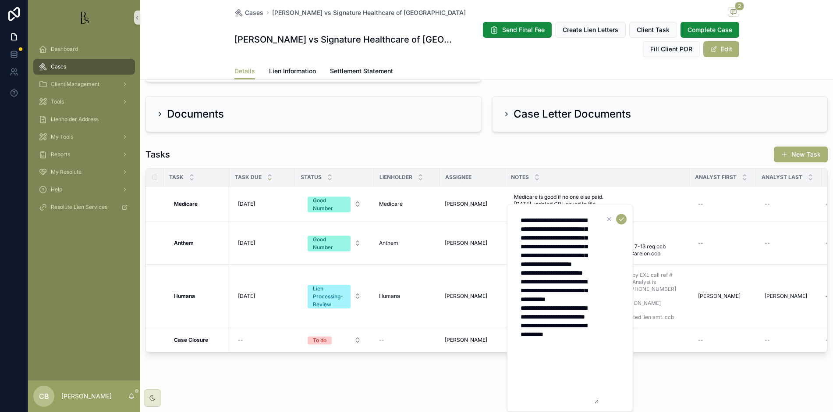
click at [579, 370] on textarea "**********" at bounding box center [557, 307] width 83 height 191
type textarea "**********"
click at [622, 219] on icon "scrollable content" at bounding box center [621, 219] width 7 height 7
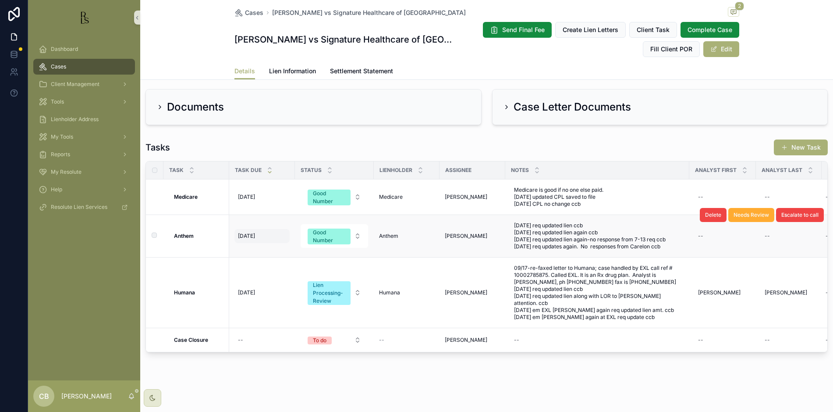
click at [249, 237] on span "[DATE]" at bounding box center [246, 235] width 17 height 7
click at [271, 98] on div "Documents" at bounding box center [313, 106] width 335 height 35
click at [251, 236] on span "[DATE]" at bounding box center [246, 235] width 17 height 7
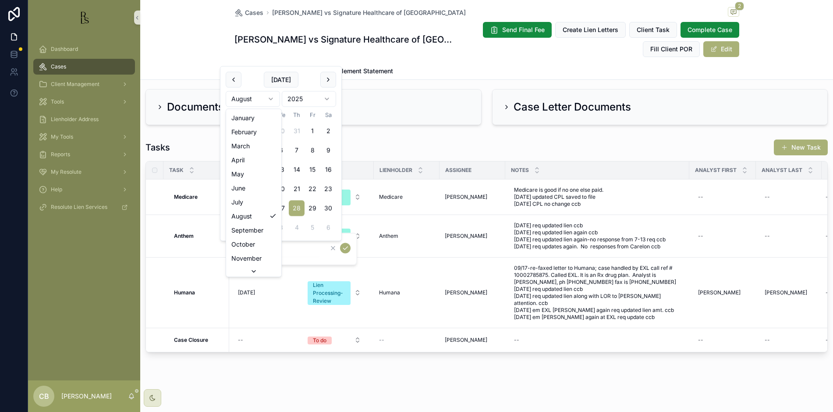
click at [270, 96] on html "Dashboard Cases Client Management Tools Lienholder Address My Tools Reports My …" at bounding box center [416, 206] width 833 height 412
click at [272, 98] on html "Dashboard Cases Client Management Tools Lienholder Address My Tools Reports My …" at bounding box center [416, 206] width 833 height 412
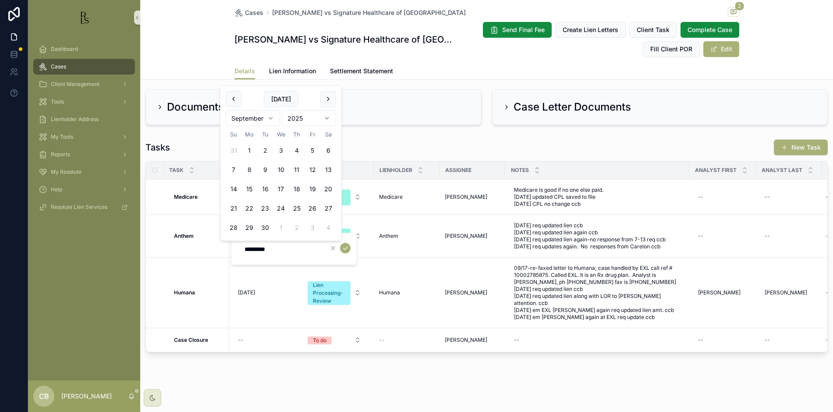
click at [264, 187] on button "16" at bounding box center [265, 189] width 16 height 16
type input "*********"
click at [344, 246] on icon "scrollable content" at bounding box center [345, 248] width 7 height 7
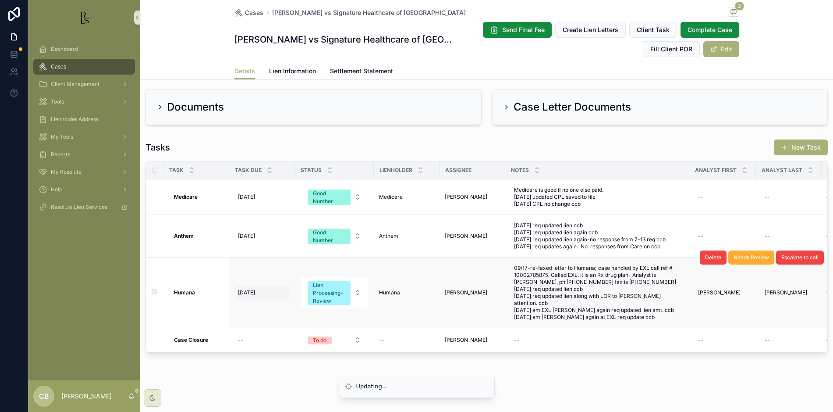
click at [250, 294] on span "[DATE]" at bounding box center [246, 292] width 17 height 7
click at [248, 293] on span "[DATE]" at bounding box center [246, 292] width 17 height 7
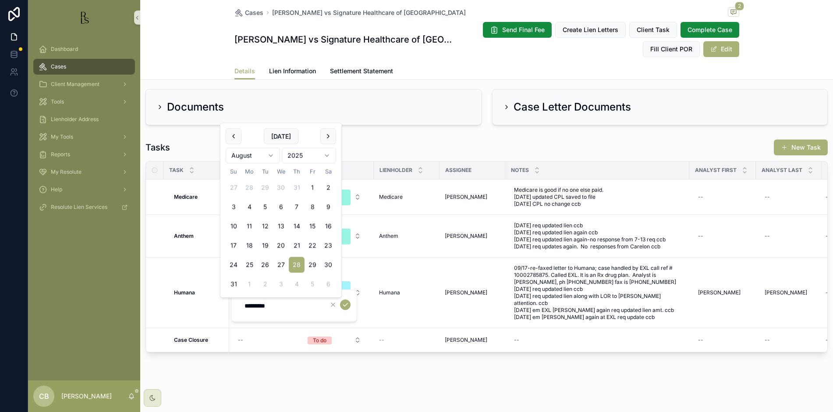
click at [272, 153] on html "Dashboard Cases Client Management Tools Lienholder Address My Tools Reports My …" at bounding box center [416, 206] width 833 height 412
click at [267, 242] on button "16" at bounding box center [265, 246] width 16 height 16
type input "*********"
click at [349, 305] on icon "scrollable content" at bounding box center [345, 304] width 7 height 7
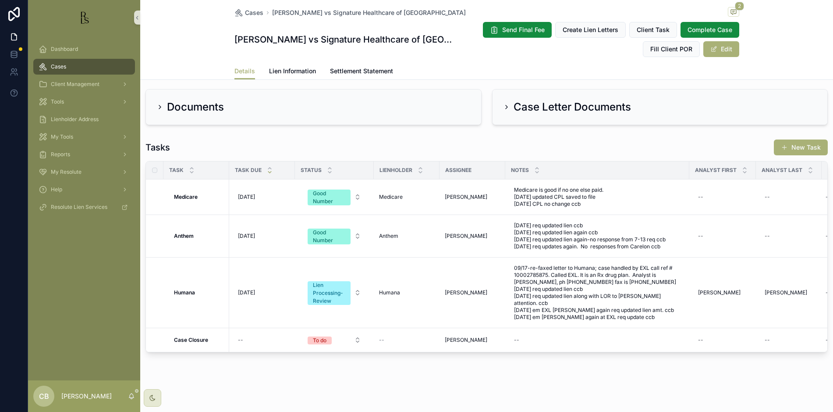
scroll to position [573, 0]
click at [58, 102] on span "Tools" at bounding box center [57, 101] width 13 height 7
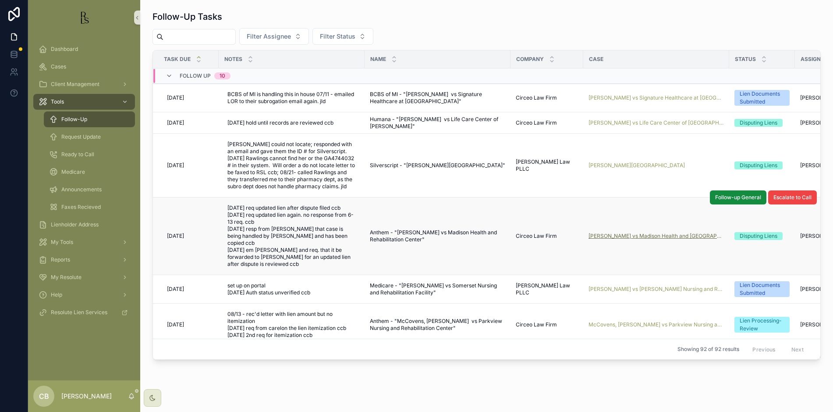
click at [652, 238] on span "[PERSON_NAME] vs Madison Health and [GEOGRAPHIC_DATA]" at bounding box center [656, 235] width 135 height 7
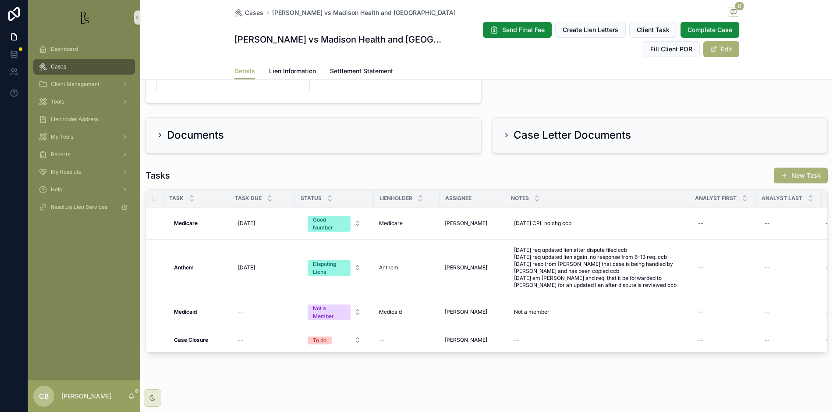
scroll to position [538, 0]
click at [285, 70] on span "Lien Information" at bounding box center [292, 71] width 47 height 9
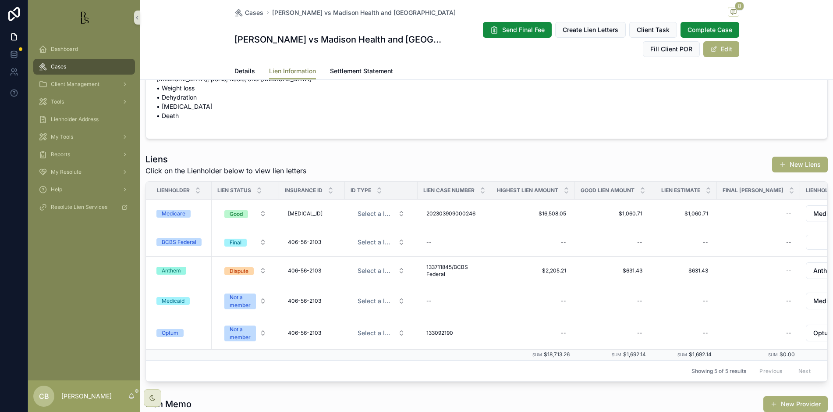
scroll to position [67, 0]
click at [171, 269] on div "Anthem" at bounding box center [171, 270] width 19 height 8
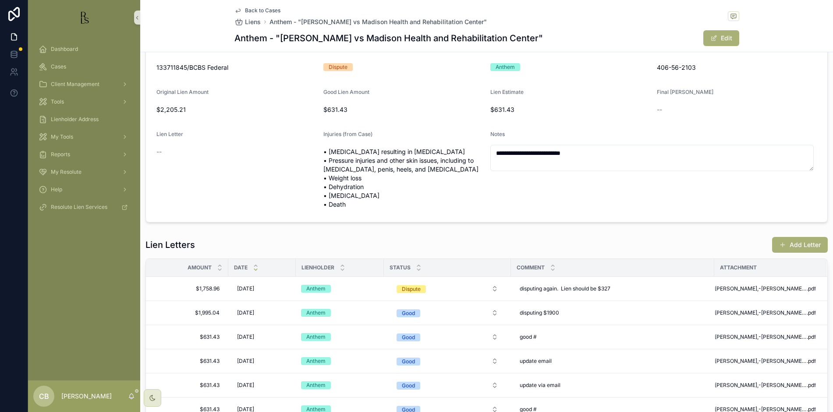
scroll to position [43, 0]
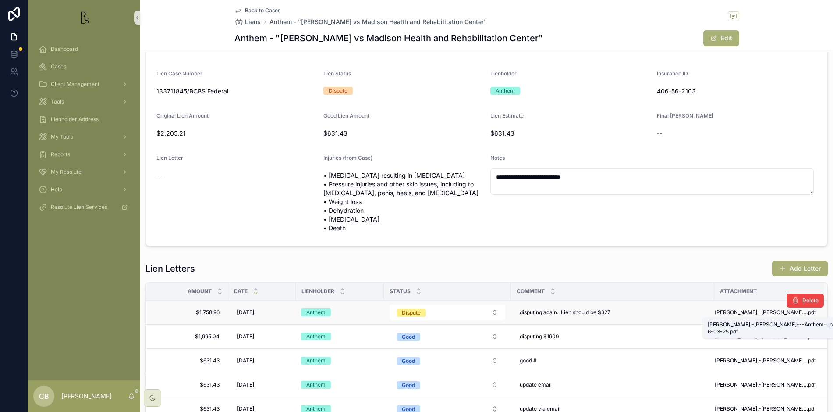
click at [747, 311] on span "[PERSON_NAME],-[PERSON_NAME]---Anthem-update-6-03-25" at bounding box center [761, 312] width 92 height 7
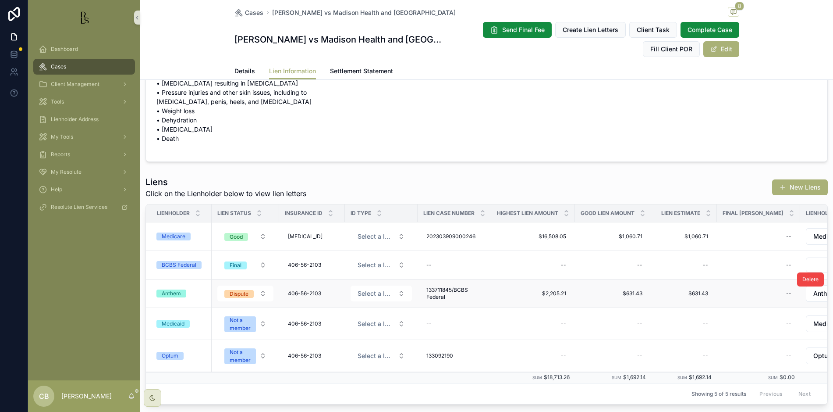
click at [174, 292] on div "Anthem" at bounding box center [171, 293] width 19 height 8
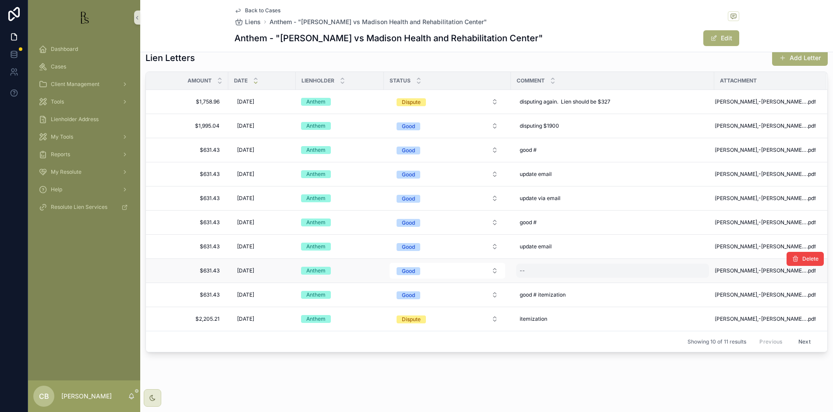
scroll to position [260, 0]
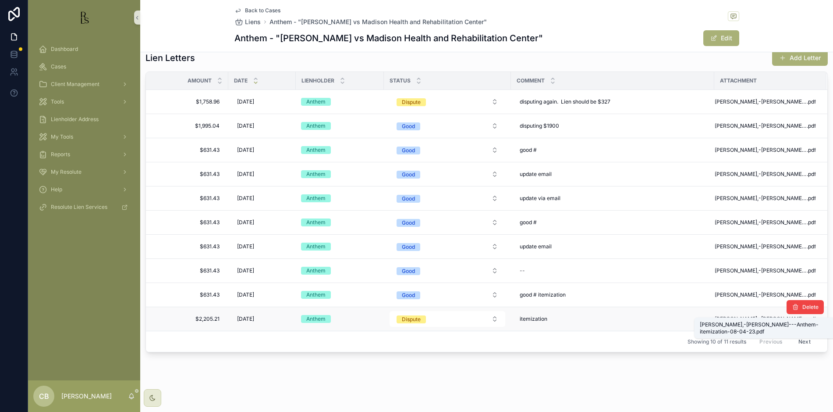
click at [743, 315] on span "[PERSON_NAME],-[PERSON_NAME]---Anthem-itemization-08-04-23" at bounding box center [761, 318] width 92 height 7
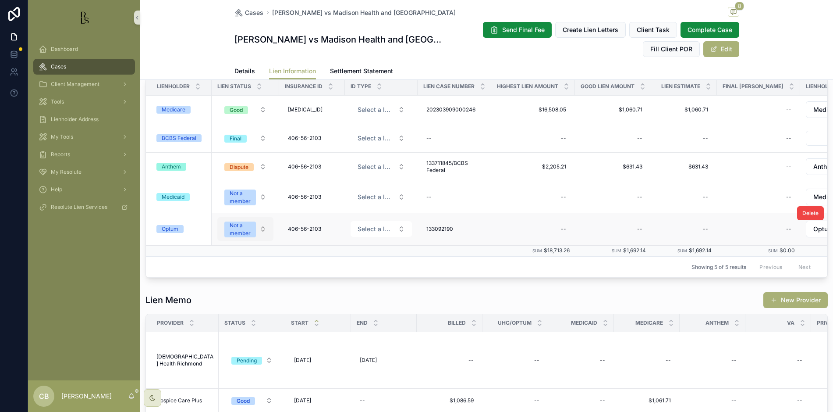
scroll to position [164, 0]
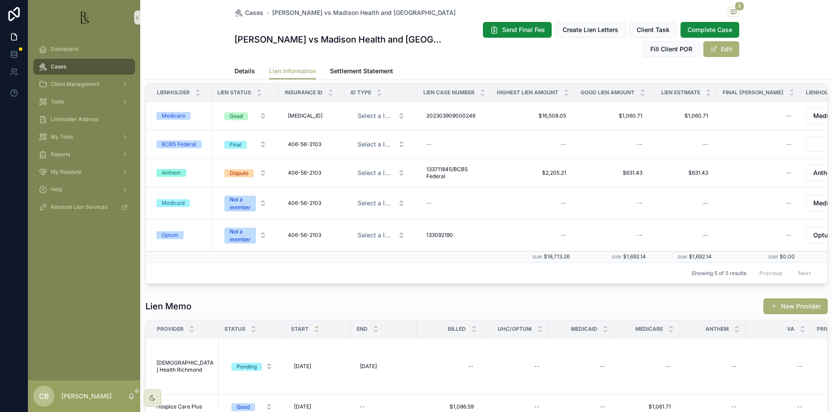
click at [176, 171] on div "Anthem" at bounding box center [171, 173] width 19 height 8
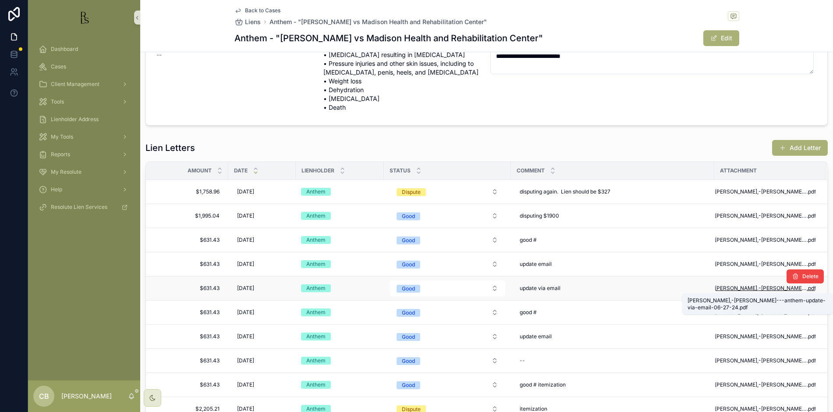
click at [766, 286] on span "[PERSON_NAME],-[PERSON_NAME]---anthem-update-via-email-06-27-24" at bounding box center [761, 288] width 92 height 7
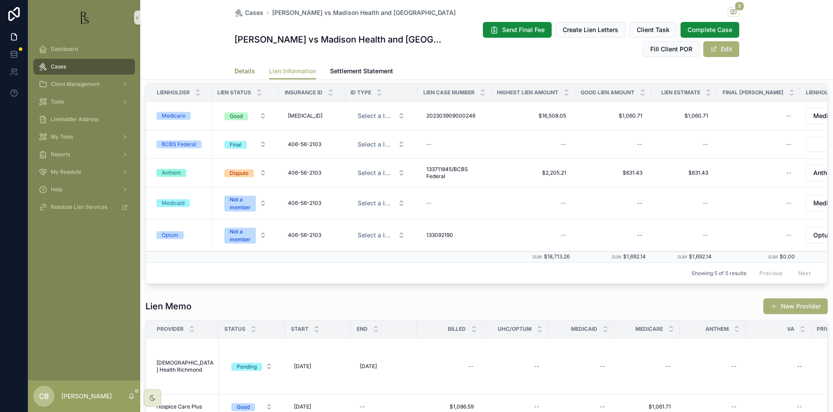
click at [238, 69] on span "Details" at bounding box center [245, 71] width 21 height 9
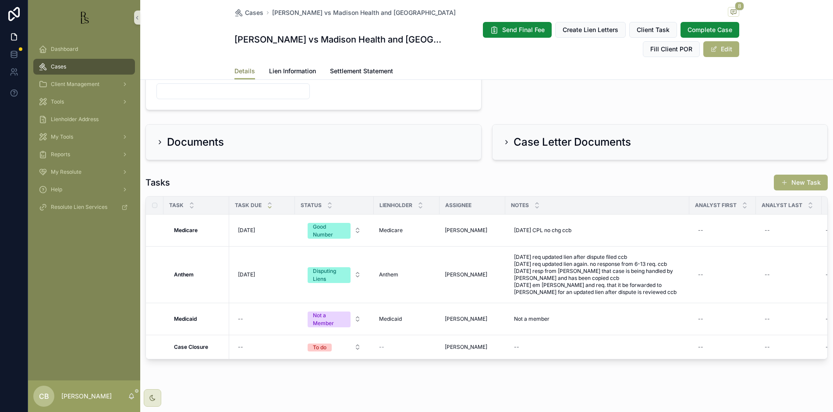
scroll to position [538, 0]
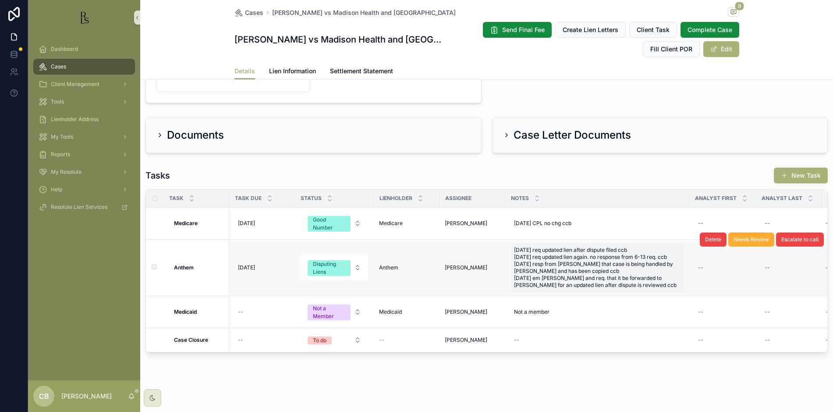
click at [626, 280] on span "[DATE] req updated lien after dispute filed ccb [DATE] req updated lien again. …" at bounding box center [597, 267] width 167 height 42
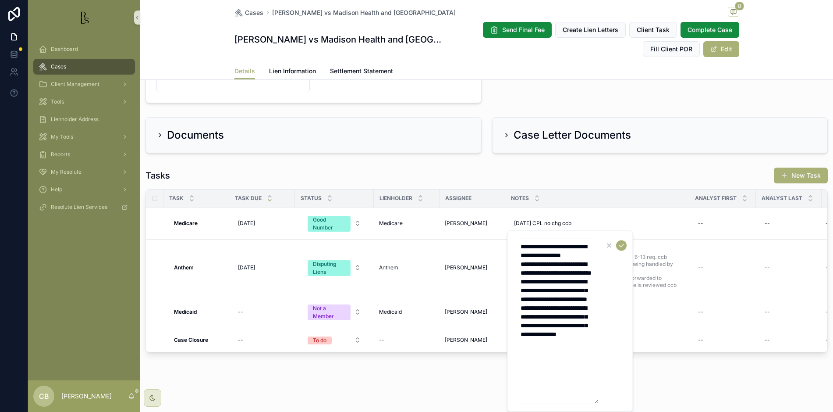
click at [594, 362] on textarea "**********" at bounding box center [557, 320] width 83 height 165
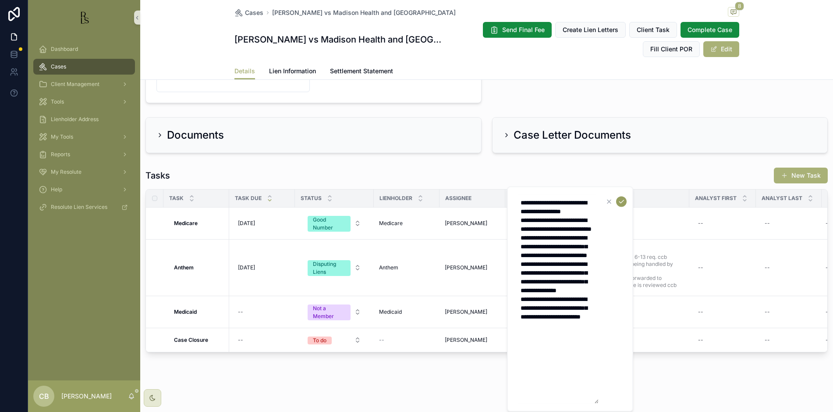
type textarea "**********"
click at [622, 198] on icon "scrollable content" at bounding box center [621, 201] width 7 height 7
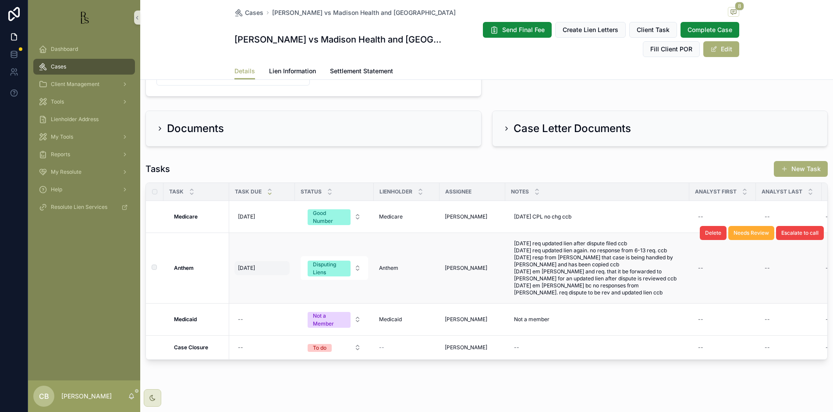
click at [249, 267] on span "[DATE]" at bounding box center [246, 267] width 17 height 7
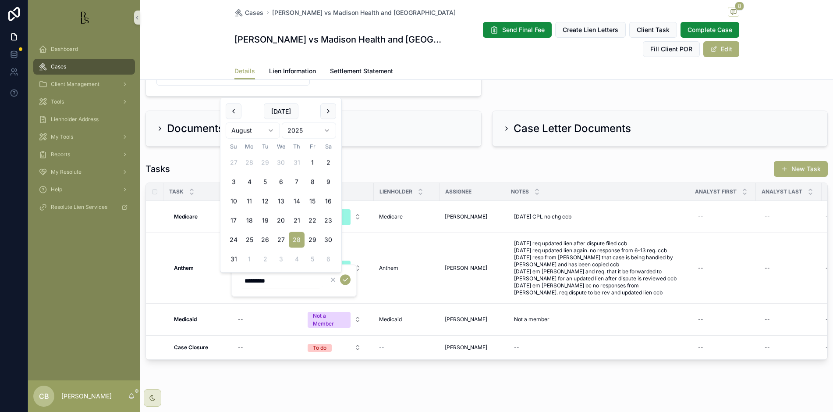
click at [272, 129] on html "Dashboard Cases Client Management Tools Lienholder Address My Tools Reports My …" at bounding box center [416, 206] width 833 height 412
click at [265, 219] on button "16" at bounding box center [265, 221] width 16 height 16
type input "*********"
click at [348, 279] on icon "scrollable content" at bounding box center [345, 279] width 7 height 7
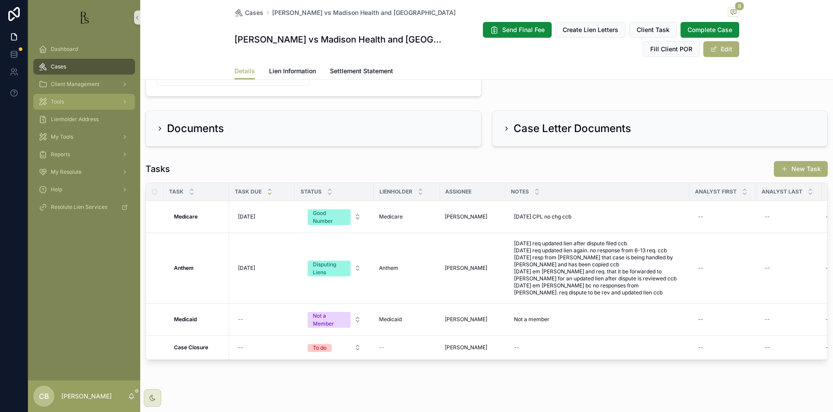
click at [57, 101] on span "Tools" at bounding box center [57, 101] width 13 height 7
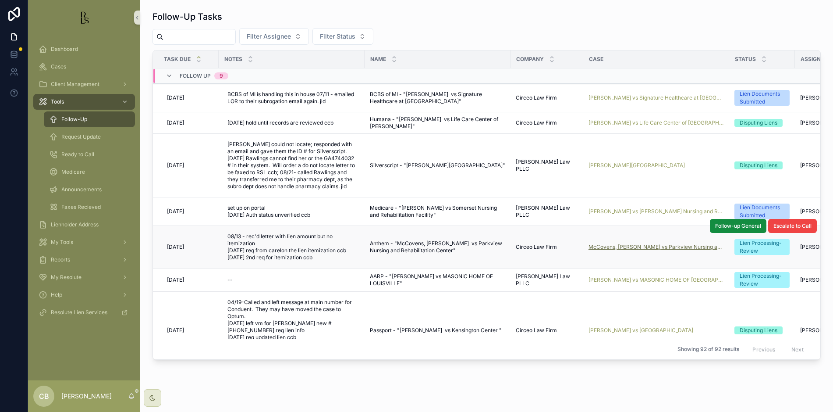
click at [637, 250] on span "McCovens, [PERSON_NAME] vs Parkview Nursing and [GEOGRAPHIC_DATA]" at bounding box center [656, 246] width 135 height 7
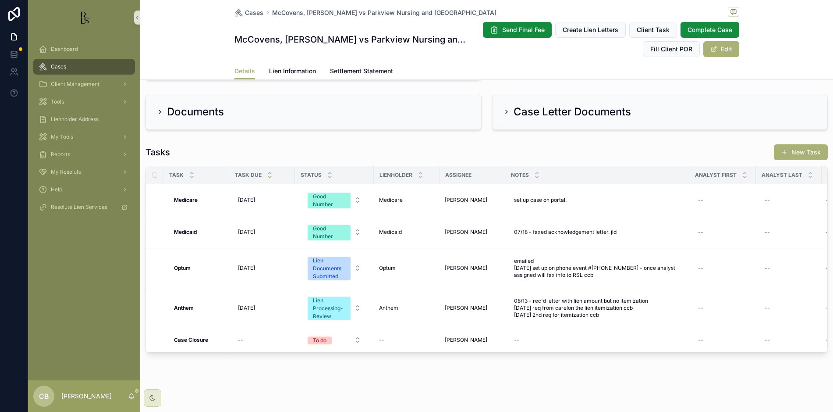
scroll to position [559, 0]
click at [289, 70] on span "Lien Information" at bounding box center [292, 71] width 47 height 9
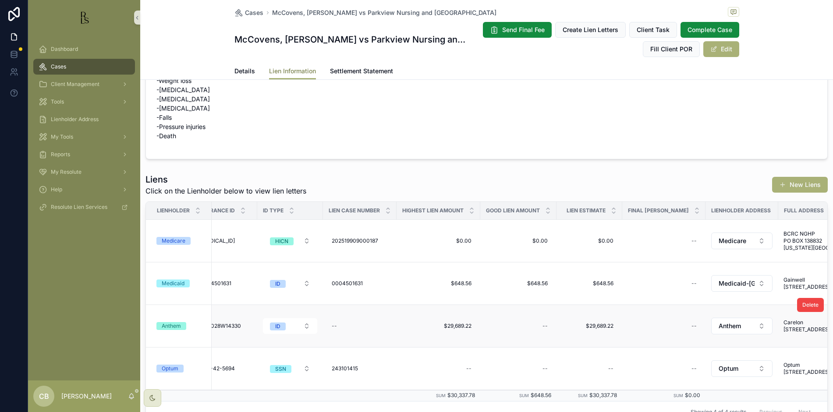
scroll to position [46, 0]
click at [240, 70] on span "Details" at bounding box center [245, 71] width 21 height 9
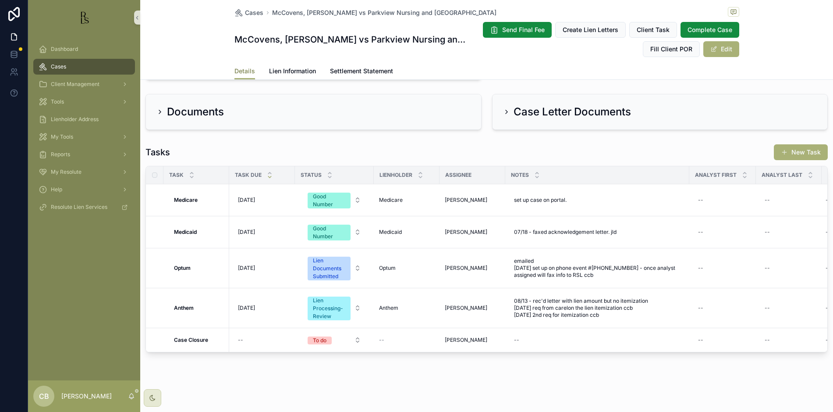
scroll to position [559, 0]
click at [289, 69] on span "Lien Information" at bounding box center [292, 71] width 47 height 9
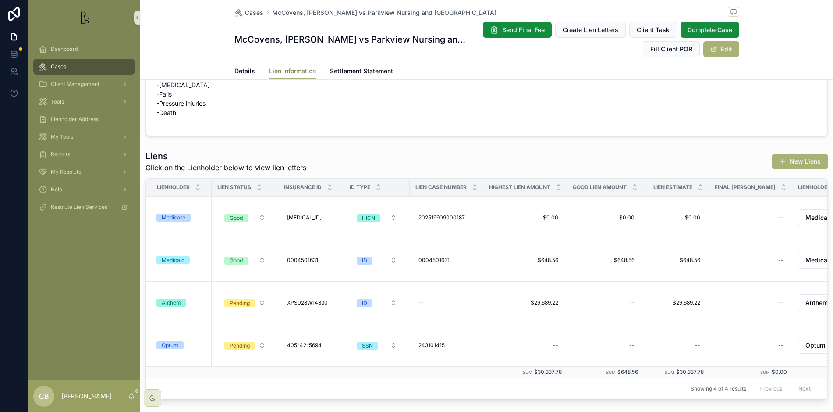
scroll to position [71, 0]
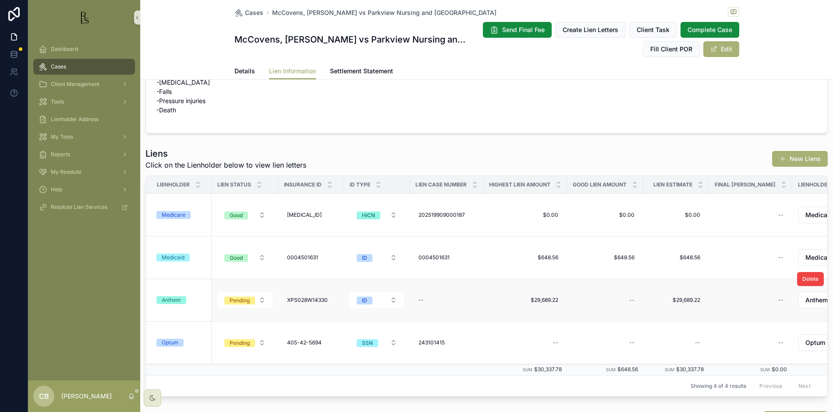
click at [171, 300] on div "Anthem" at bounding box center [171, 300] width 19 height 8
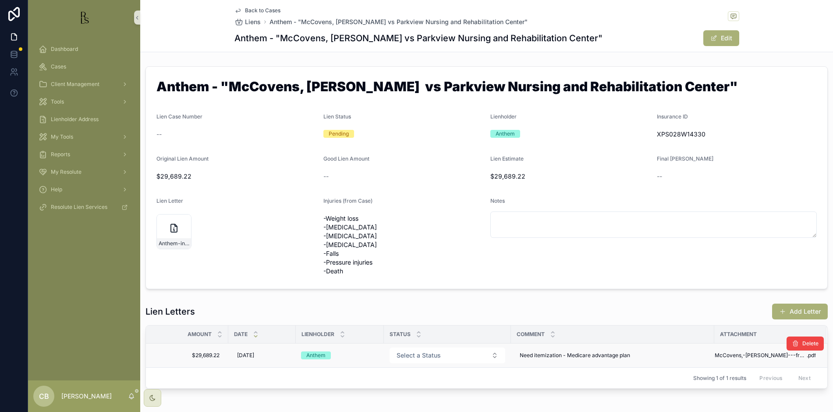
scroll to position [0, 6]
click at [751, 353] on span "McCovens,-[PERSON_NAME]---from-Anthem-lien-08-13-25" at bounding box center [761, 355] width 92 height 7
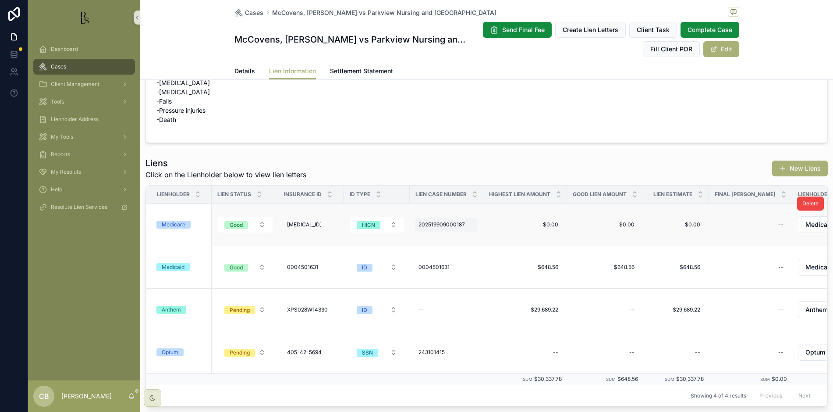
scroll to position [67, 0]
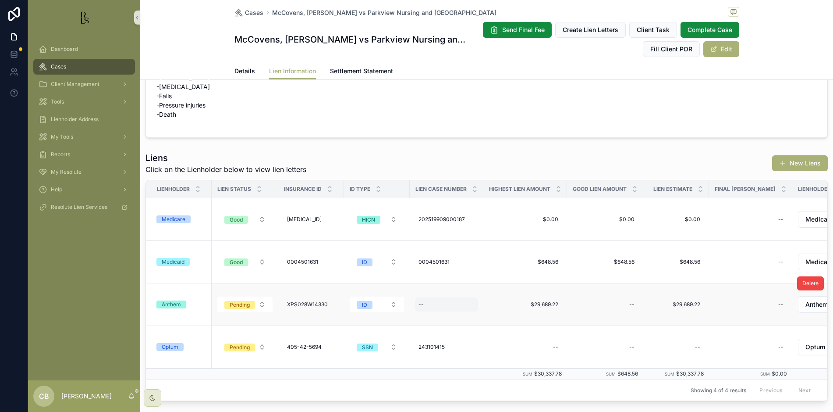
click at [427, 302] on div "--" at bounding box center [446, 304] width 63 height 14
type input "*********"
click at [527, 314] on icon "scrollable content" at bounding box center [526, 316] width 7 height 7
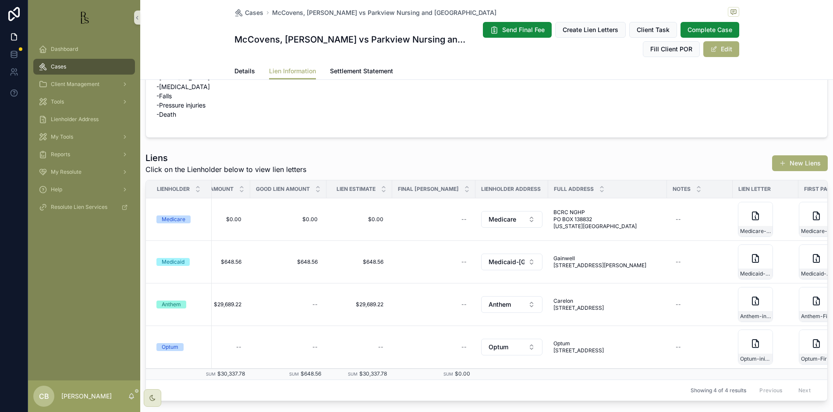
scroll to position [0, 327]
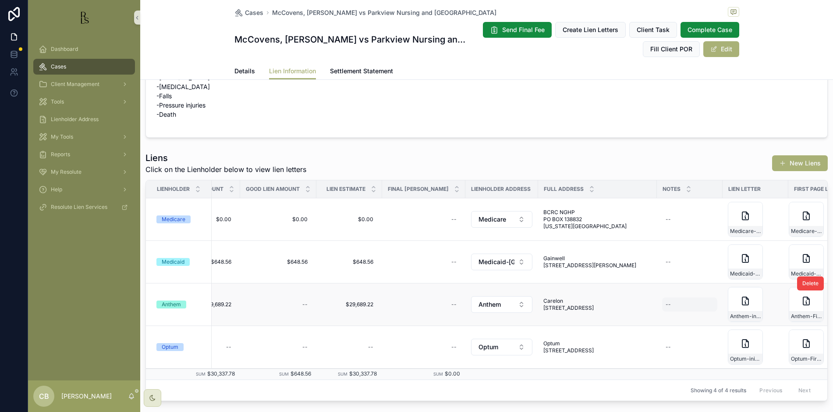
click at [662, 303] on div "--" at bounding box center [689, 304] width 55 height 14
type textarea "**********"
click at [768, 315] on icon "scrollable content" at bounding box center [767, 316] width 7 height 7
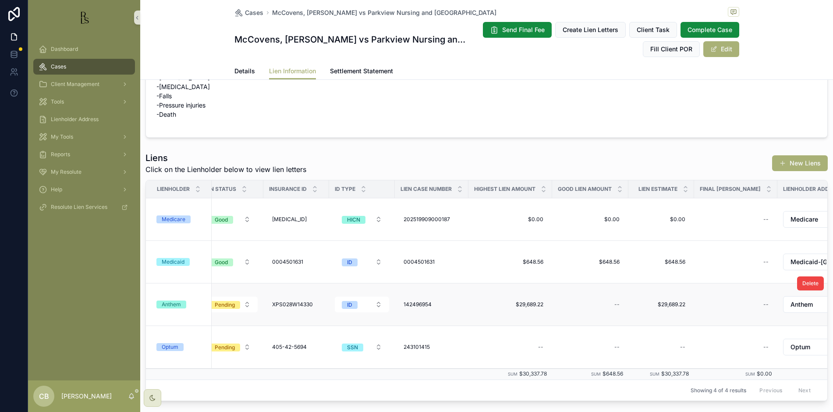
scroll to position [0, 0]
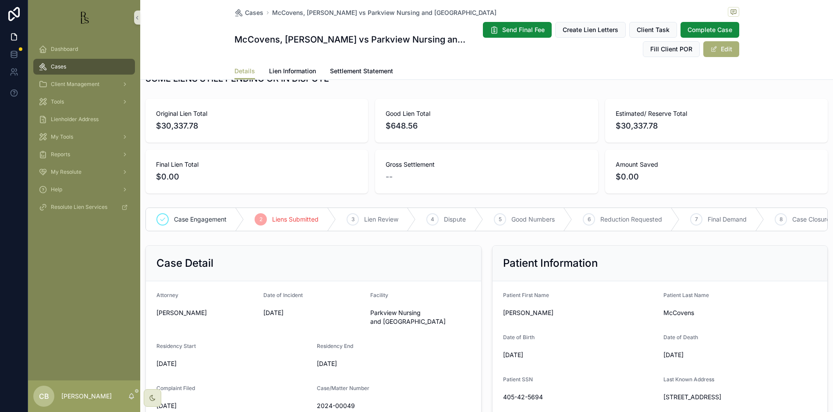
scroll to position [25, 0]
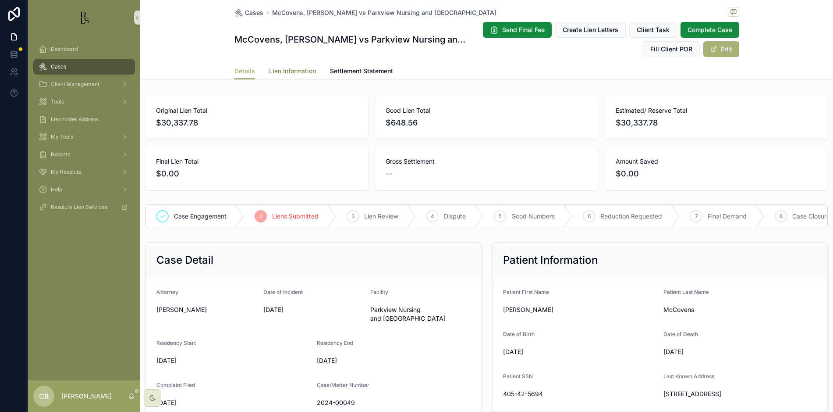
click at [298, 70] on span "Lien Information" at bounding box center [292, 71] width 47 height 9
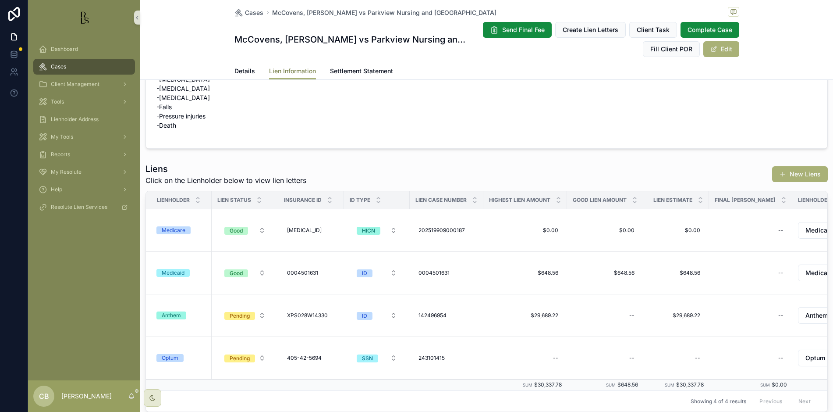
scroll to position [71, 0]
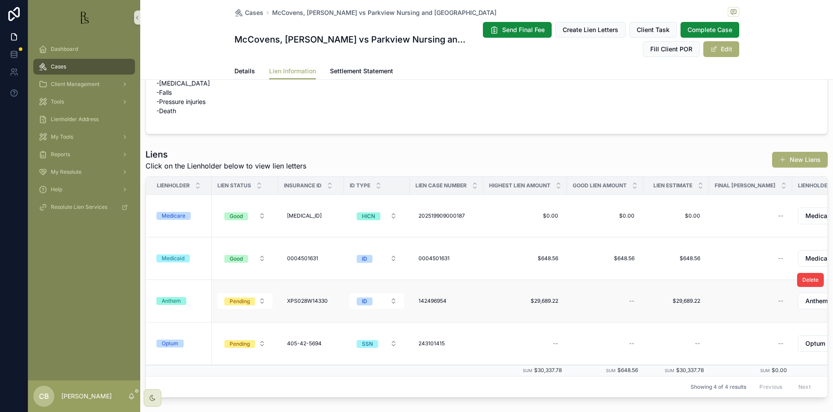
click at [177, 302] on div "Anthem" at bounding box center [171, 301] width 19 height 8
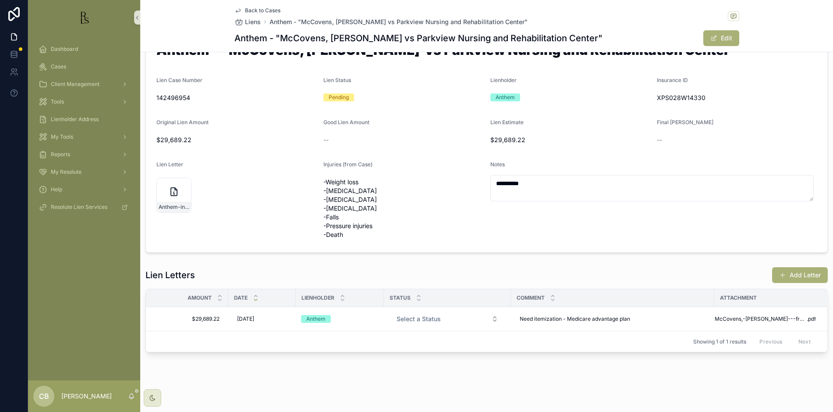
scroll to position [43, 0]
click at [747, 315] on span "McCovens,-[PERSON_NAME]---from-Anthem-lien-08-13-25" at bounding box center [761, 318] width 92 height 7
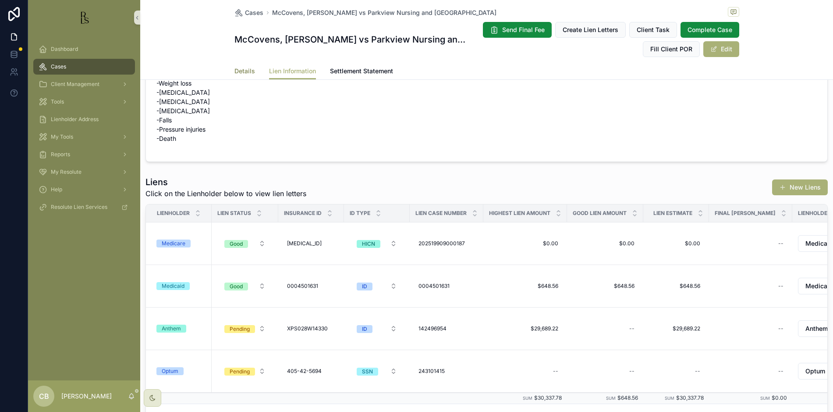
click at [242, 71] on span "Details" at bounding box center [245, 71] width 21 height 9
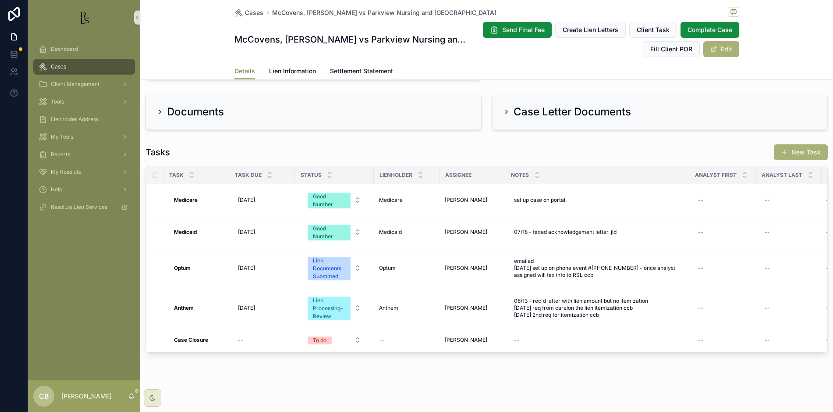
scroll to position [556, 0]
click at [287, 69] on span "Lien Information" at bounding box center [292, 71] width 47 height 9
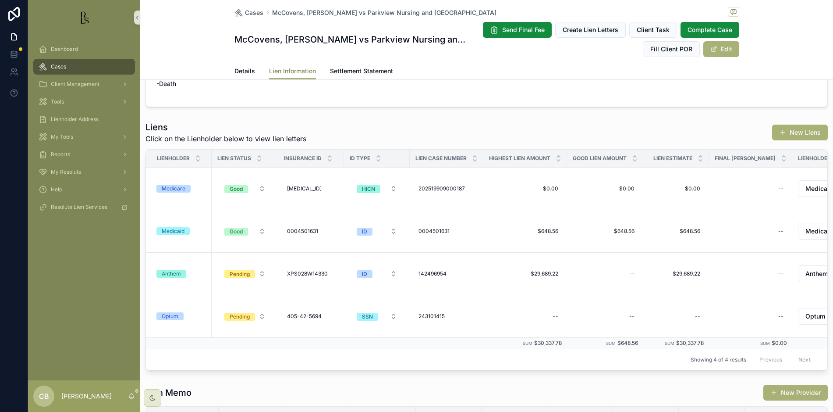
scroll to position [100, 0]
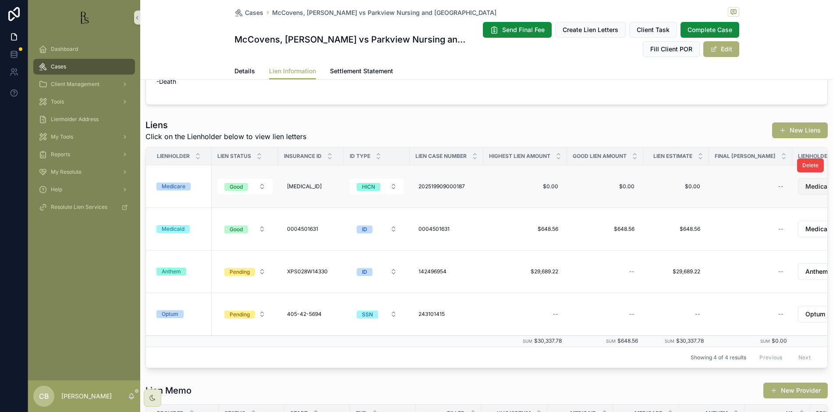
click at [173, 270] on div "Anthem" at bounding box center [171, 271] width 19 height 8
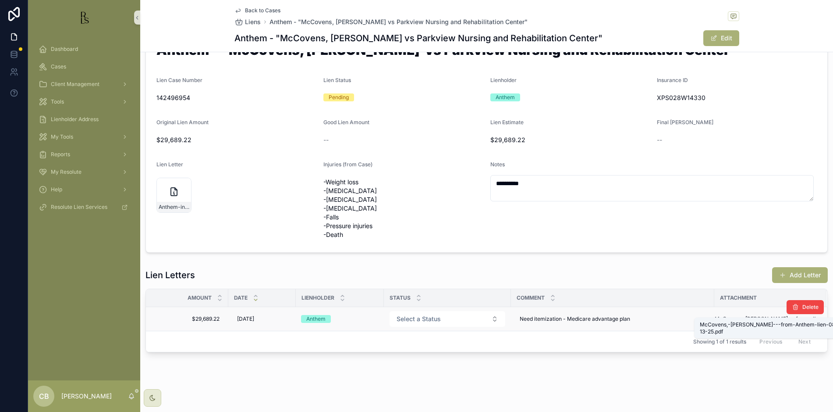
click at [753, 315] on span "McCovens,-[PERSON_NAME]---from-Anthem-lien-08-13-25" at bounding box center [761, 318] width 92 height 7
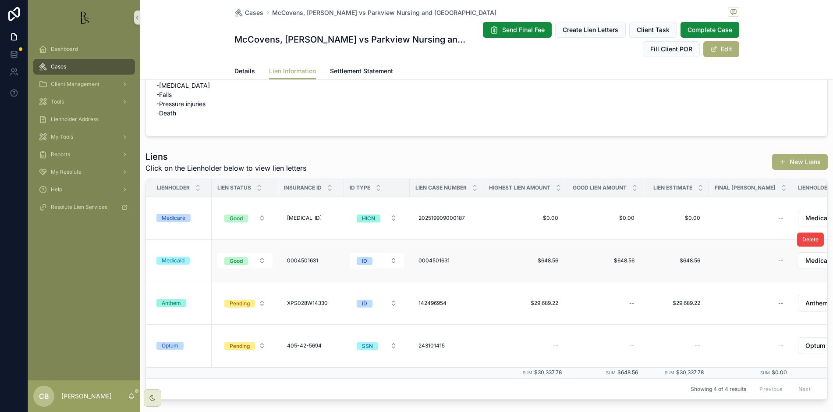
scroll to position [89, 0]
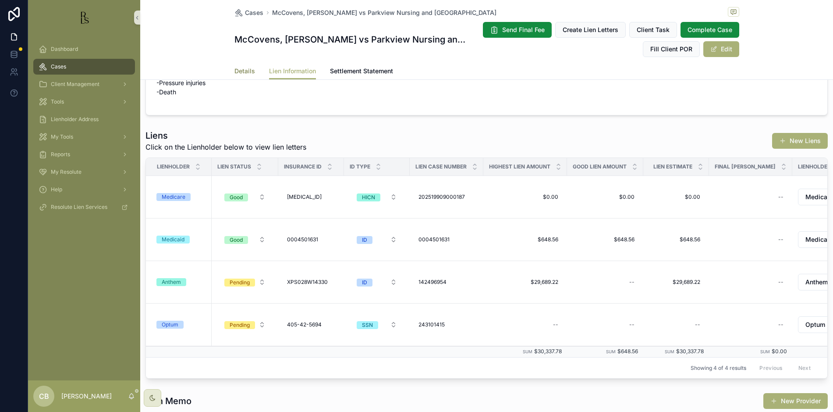
click at [237, 69] on span "Details" at bounding box center [245, 71] width 21 height 9
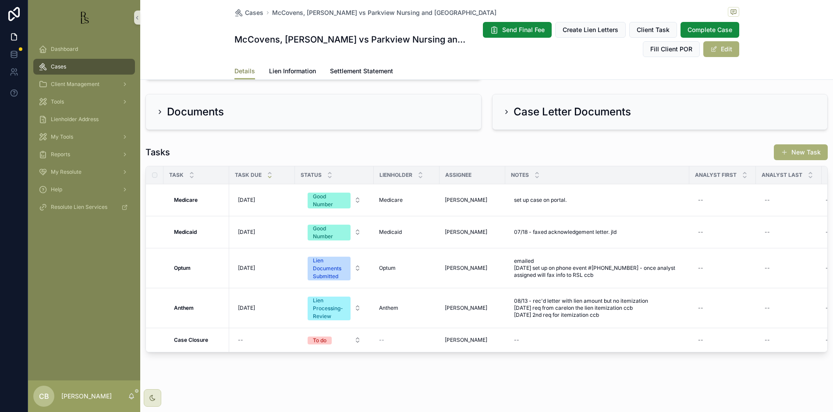
scroll to position [559, 0]
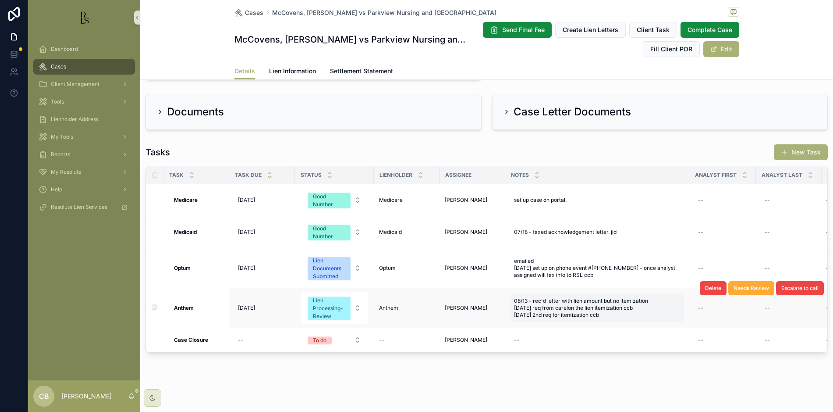
click at [609, 306] on span "08/13 - rec'd letter with lien amount but no itemization [DATE] req from carelo…" at bounding box center [597, 307] width 167 height 21
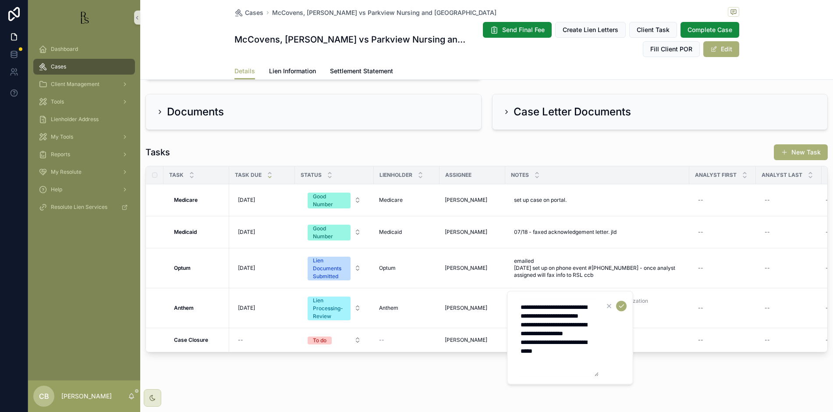
click at [573, 359] on textarea "**********" at bounding box center [557, 337] width 83 height 77
type textarea "**********"
click at [622, 304] on icon "scrollable content" at bounding box center [621, 305] width 7 height 7
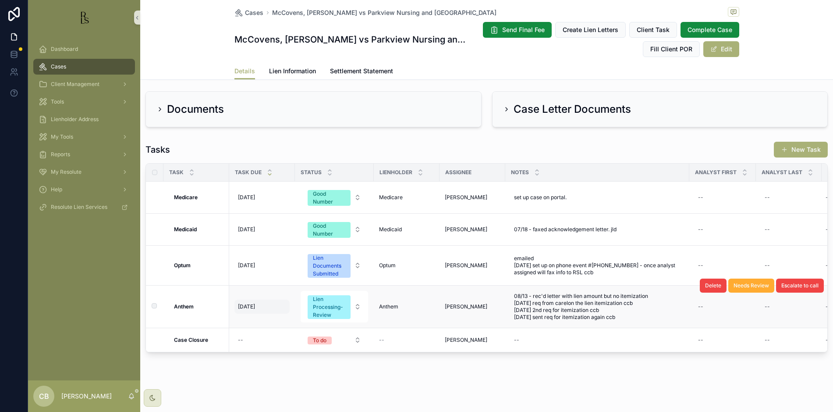
click at [250, 303] on span "[DATE]" at bounding box center [246, 306] width 17 height 7
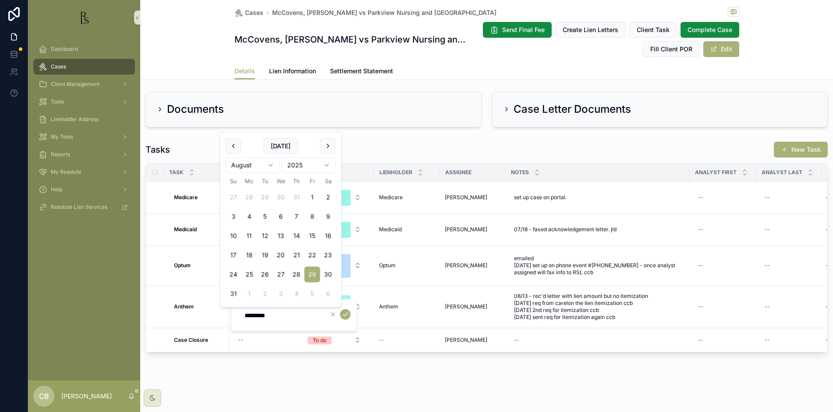
click at [271, 164] on html "Dashboard Cases Client Management Tools Lienholder Address My Tools Reports My …" at bounding box center [416, 206] width 833 height 412
click at [271, 162] on html "Dashboard Cases Client Management Tools Lienholder Address My Tools Reports My …" at bounding box center [416, 206] width 833 height 412
click at [266, 254] on button "16" at bounding box center [265, 255] width 16 height 16
type input "*********"
click at [345, 313] on icon "scrollable content" at bounding box center [345, 314] width 7 height 7
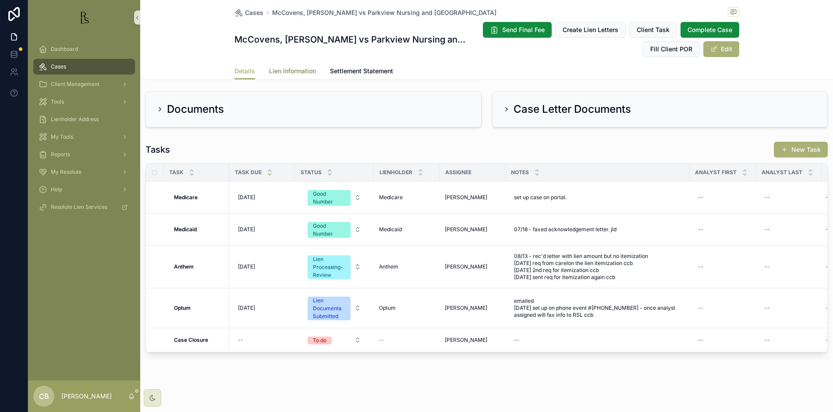
click at [299, 71] on span "Lien Information" at bounding box center [292, 71] width 47 height 9
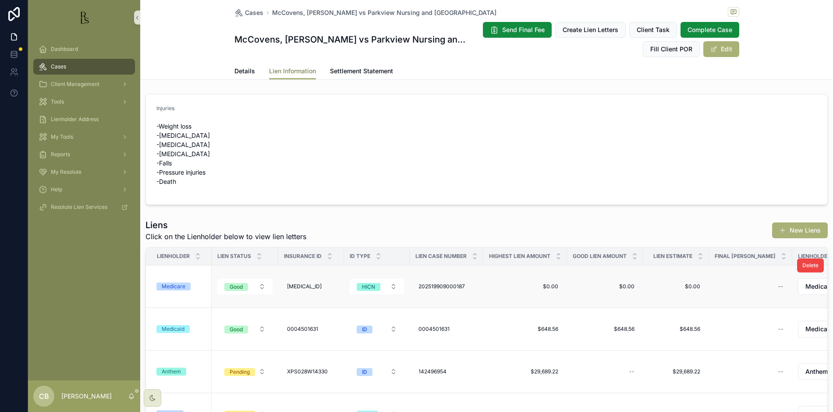
scroll to position [0, 3]
click at [171, 288] on div "Medicare" at bounding box center [174, 286] width 24 height 8
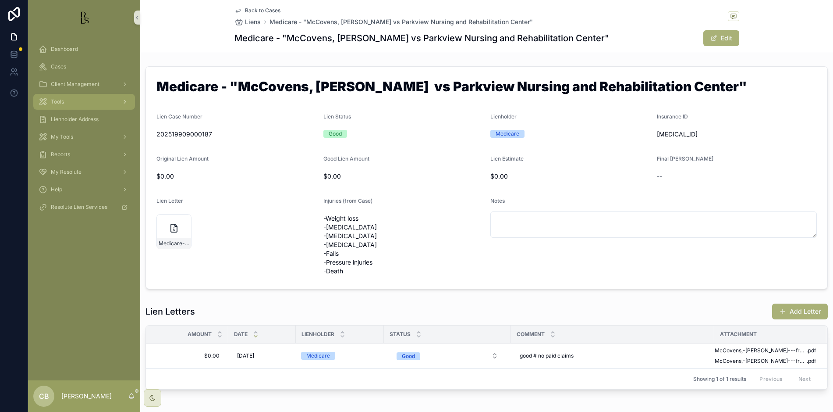
click at [61, 102] on span "Tools" at bounding box center [57, 101] width 13 height 7
